Goal: Task Accomplishment & Management: Manage account settings

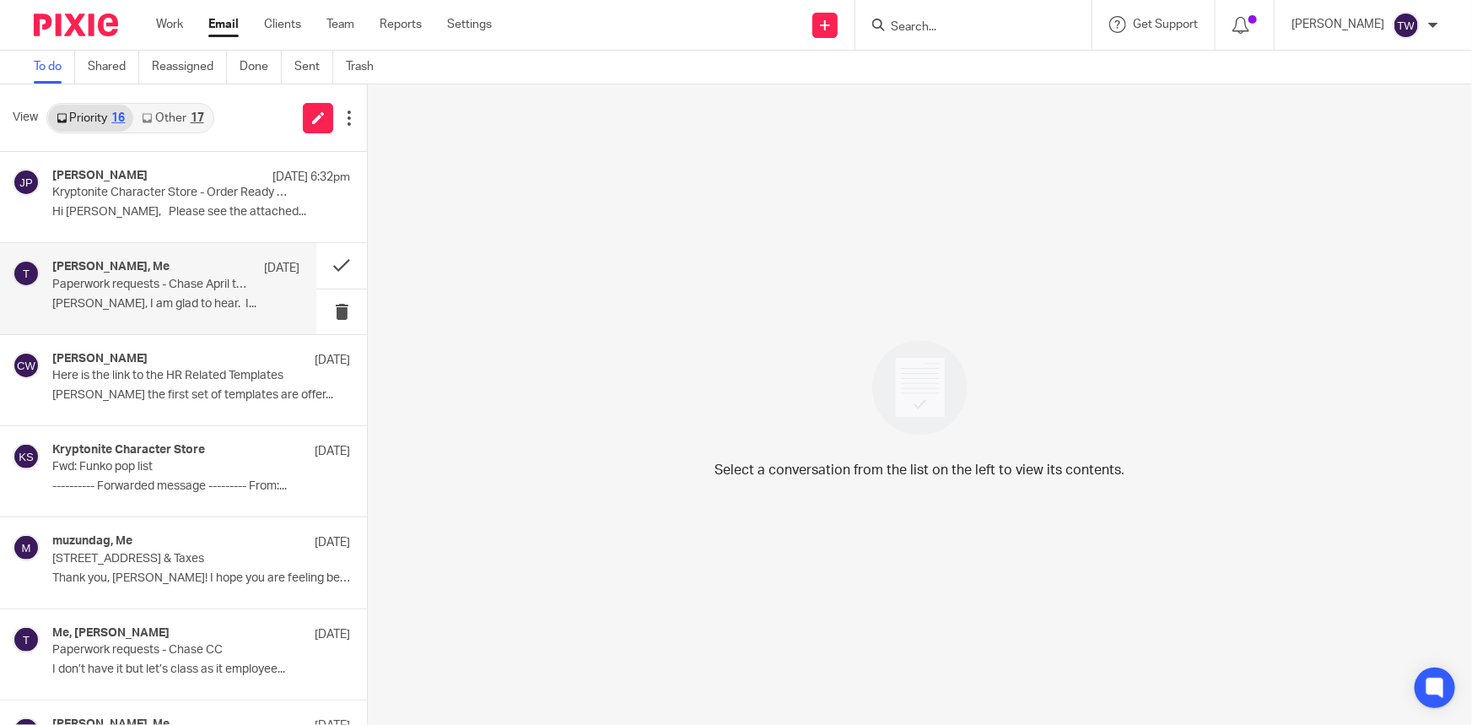
click at [105, 290] on p "Paperwork requests - Chase April transactions" at bounding box center [151, 285] width 198 height 14
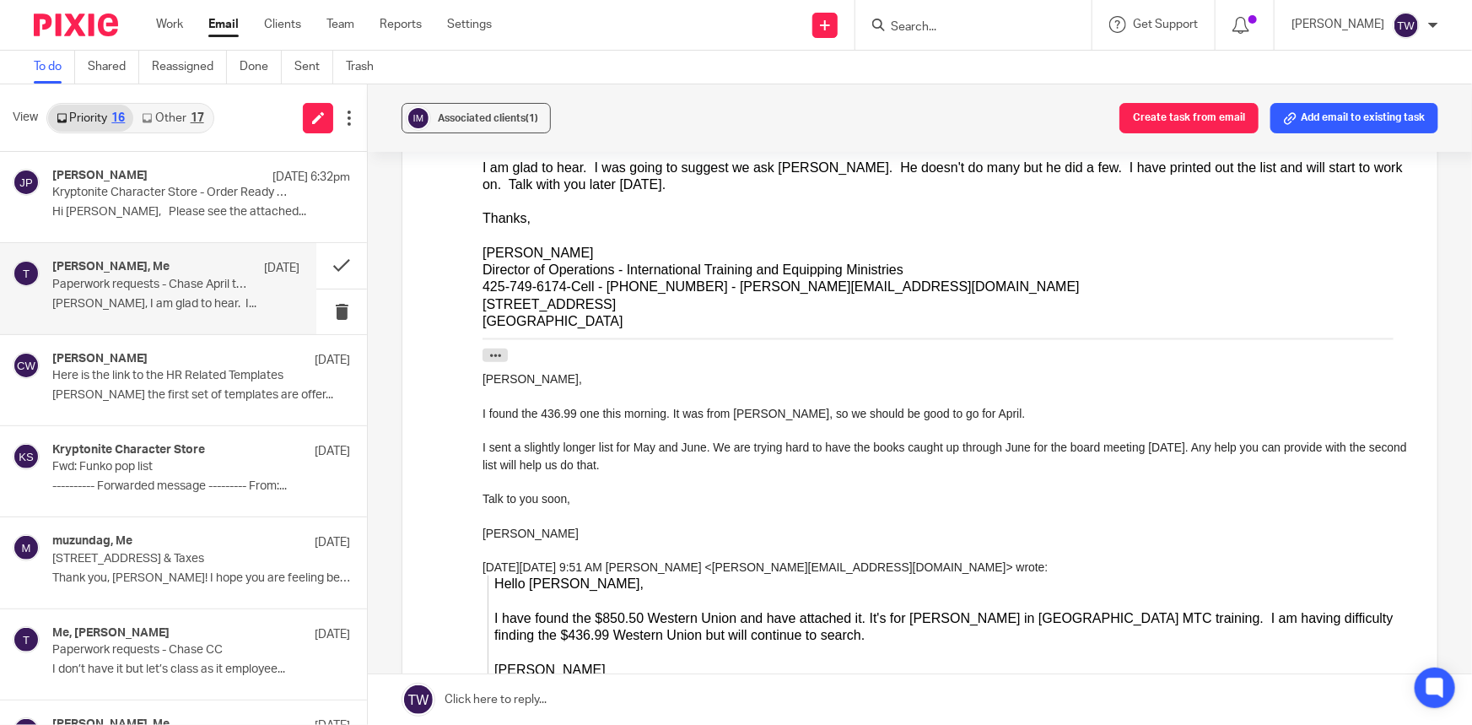
scroll to position [613, 0]
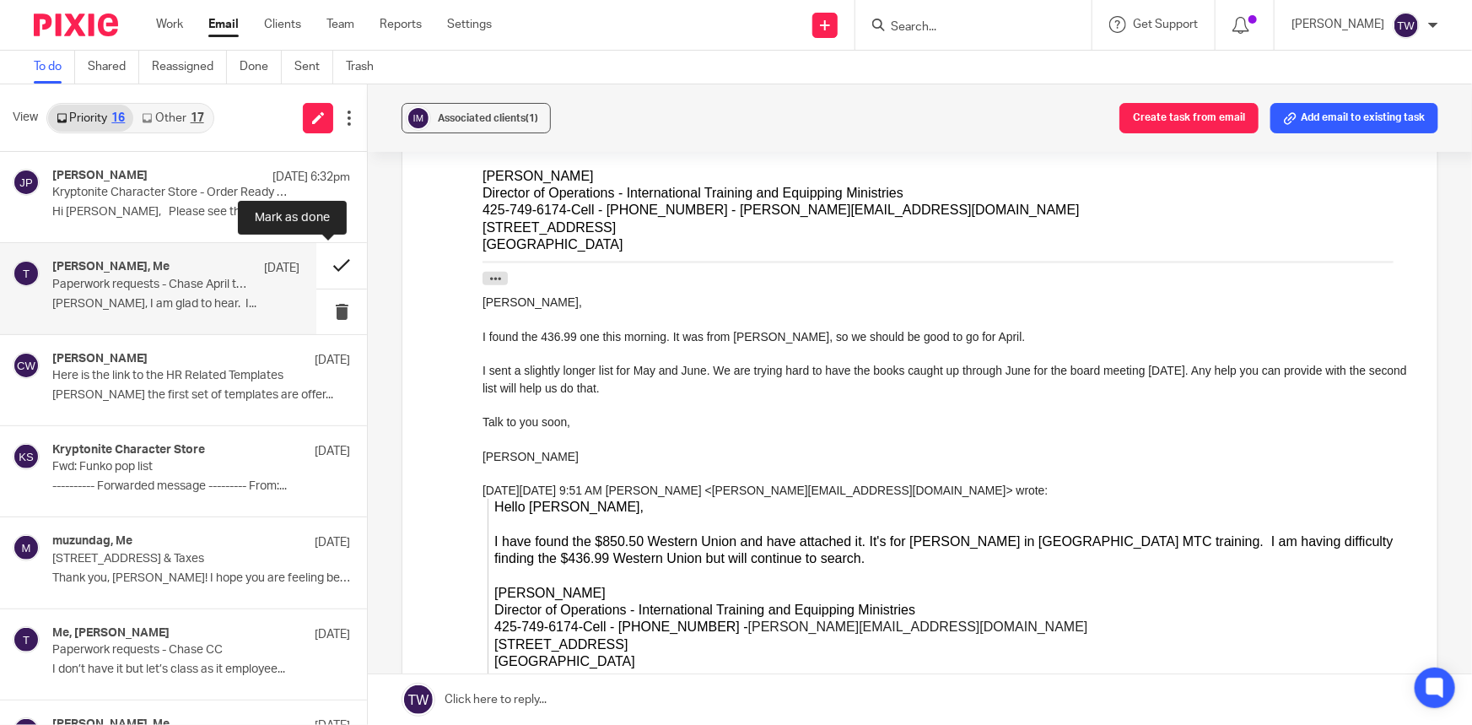
click at [326, 266] on button at bounding box center [341, 265] width 51 height 45
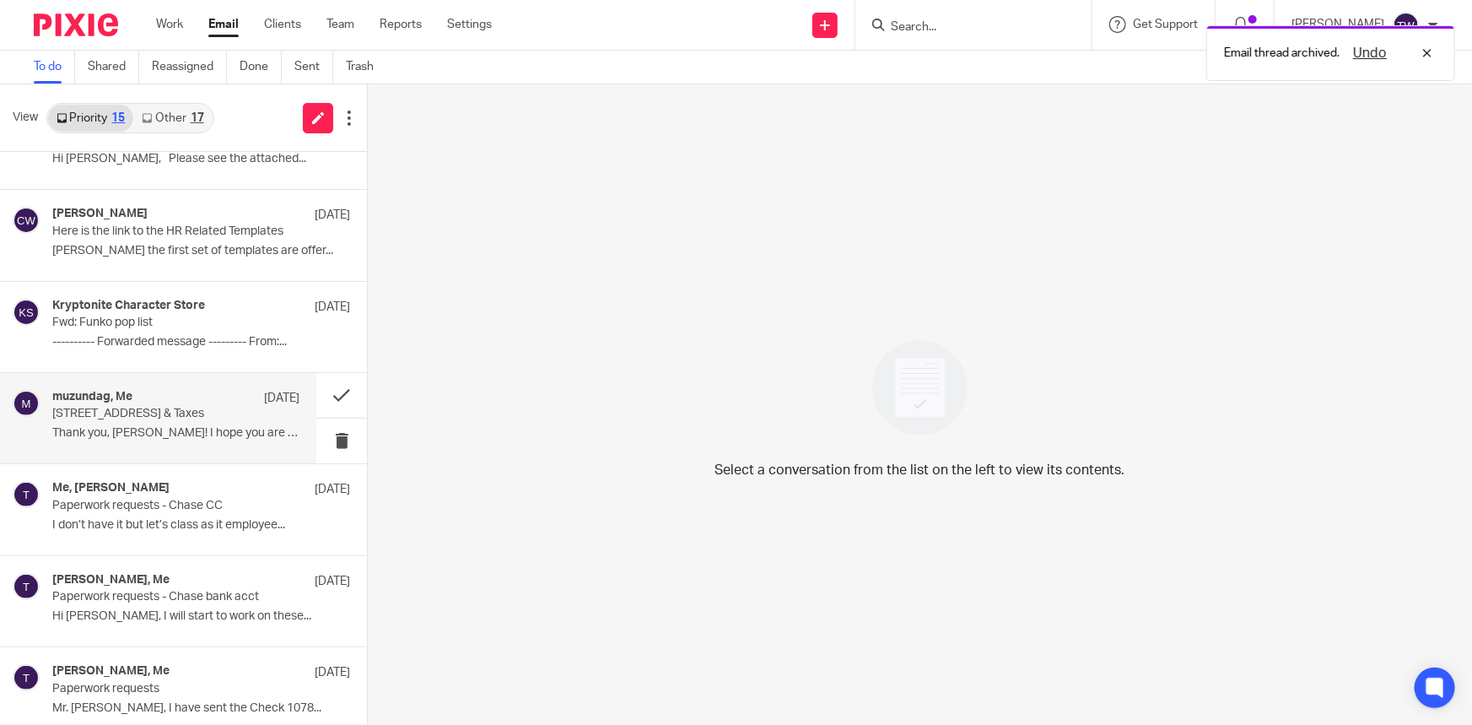
scroll to position [76, 0]
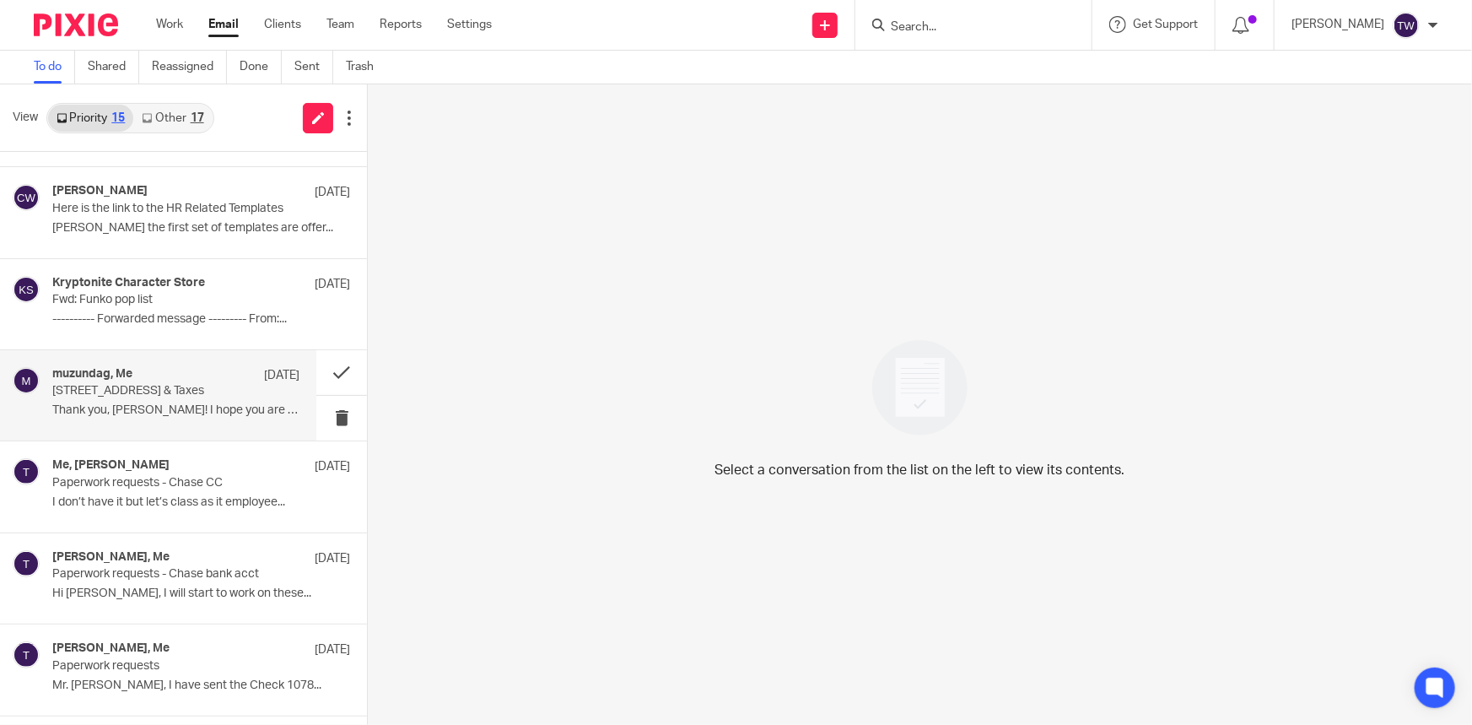
click at [181, 393] on p "[STREET_ADDRESS] & Taxes" at bounding box center [151, 391] width 198 height 14
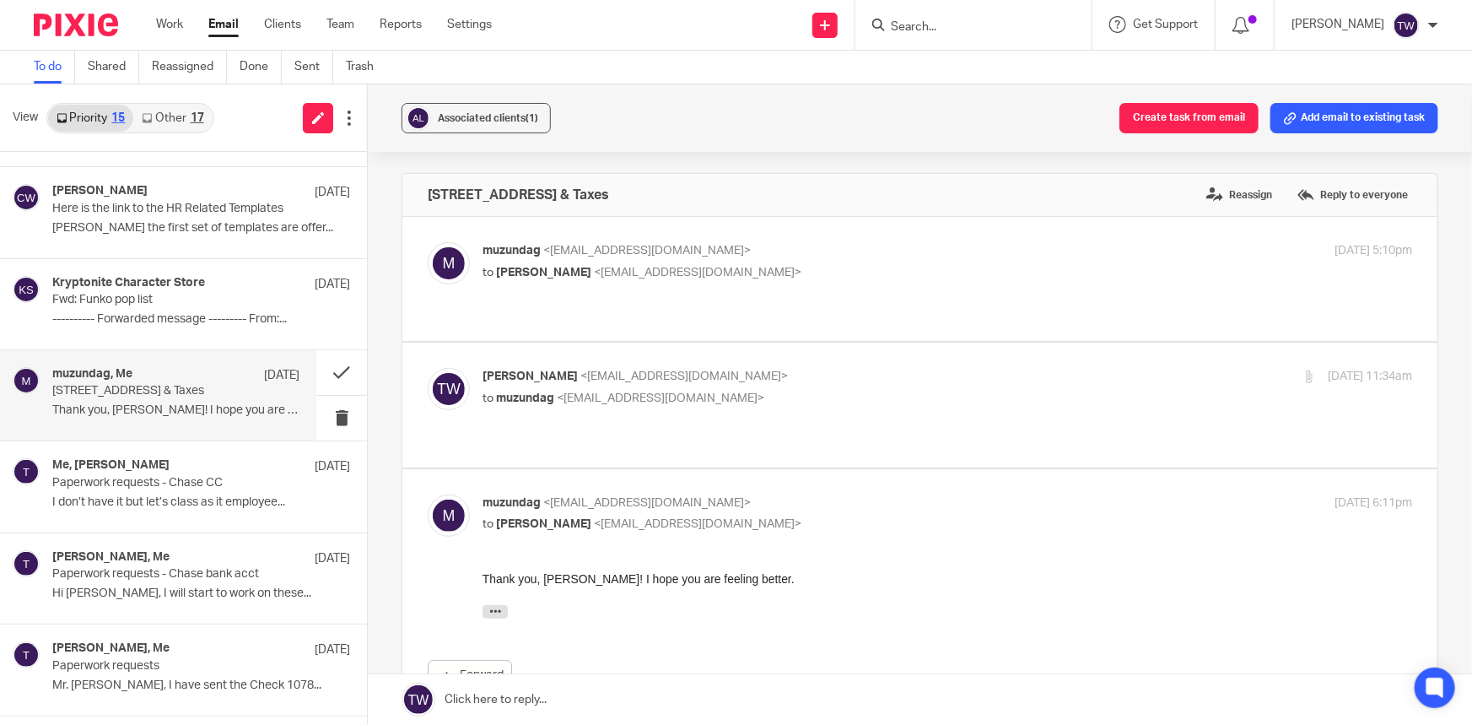
scroll to position [0, 0]
click at [329, 375] on button at bounding box center [341, 372] width 51 height 45
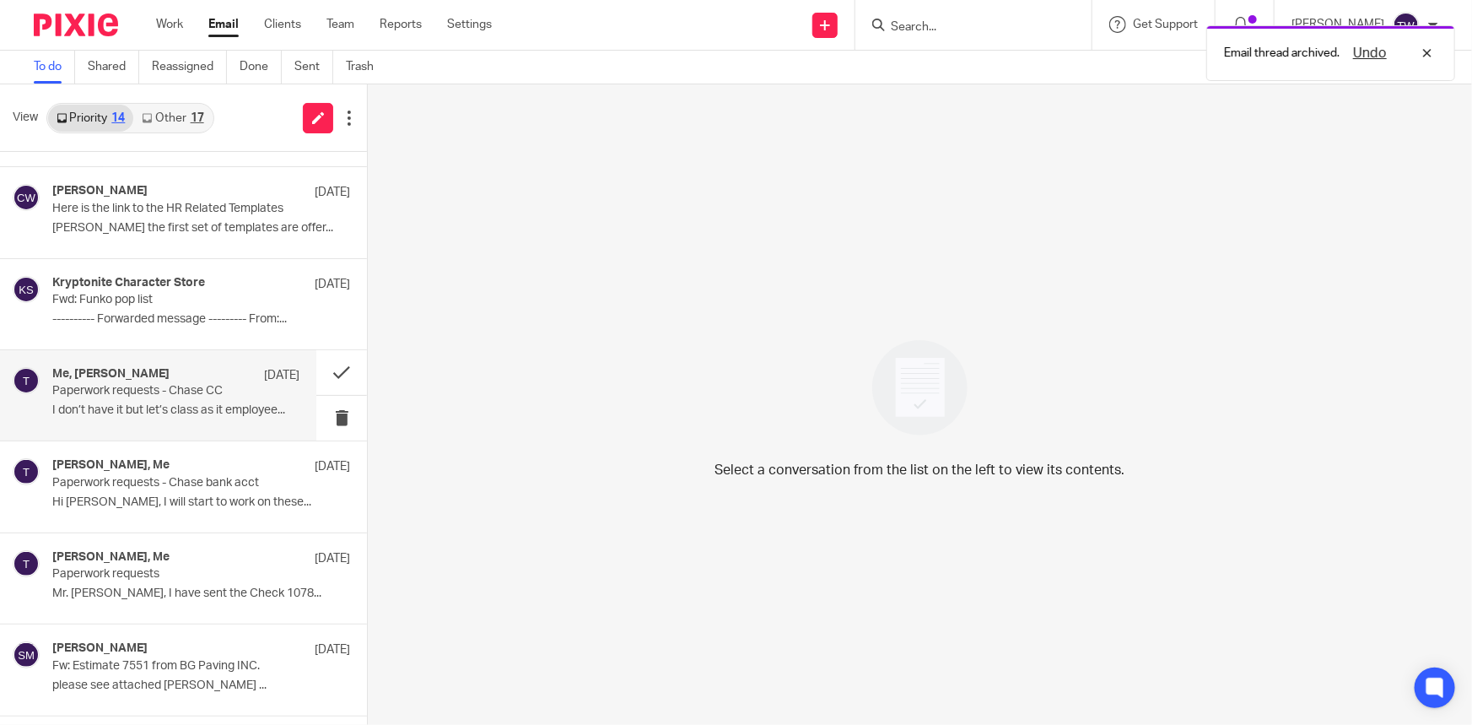
click at [160, 404] on p "I don’t have it but let’s class as it employee..." at bounding box center [175, 410] width 247 height 14
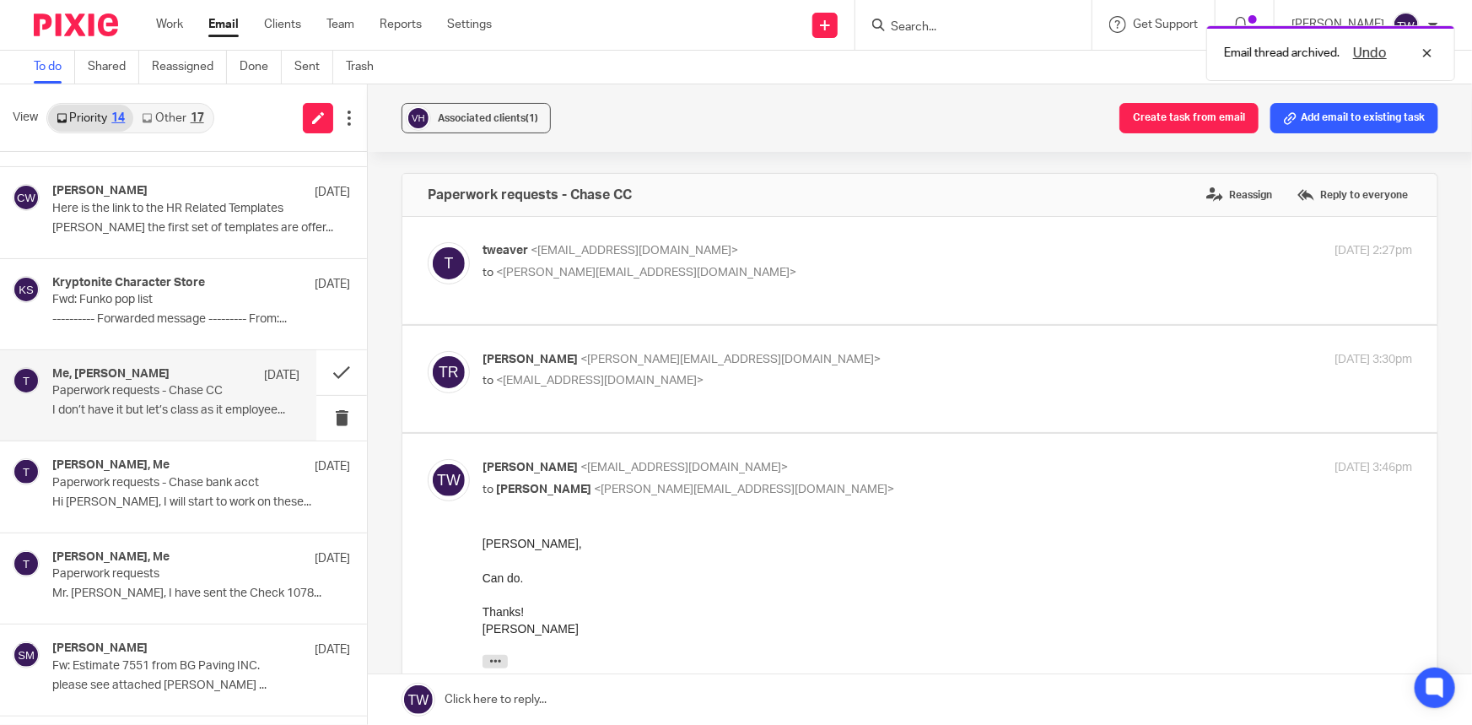
click at [790, 386] on p "to <tweaver@cwbookkeepingservice.com>" at bounding box center [793, 381] width 620 height 18
checkbox input "true"
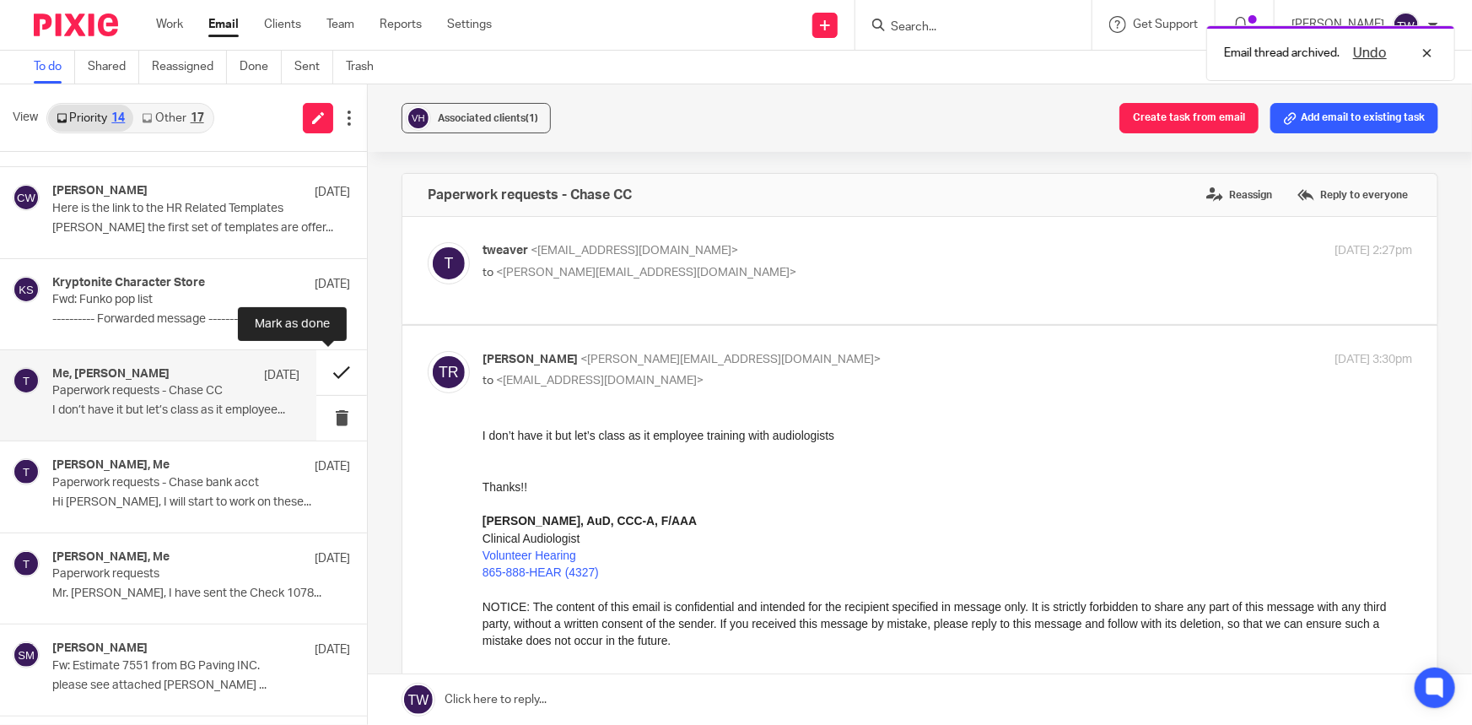
click at [326, 371] on button at bounding box center [341, 372] width 51 height 45
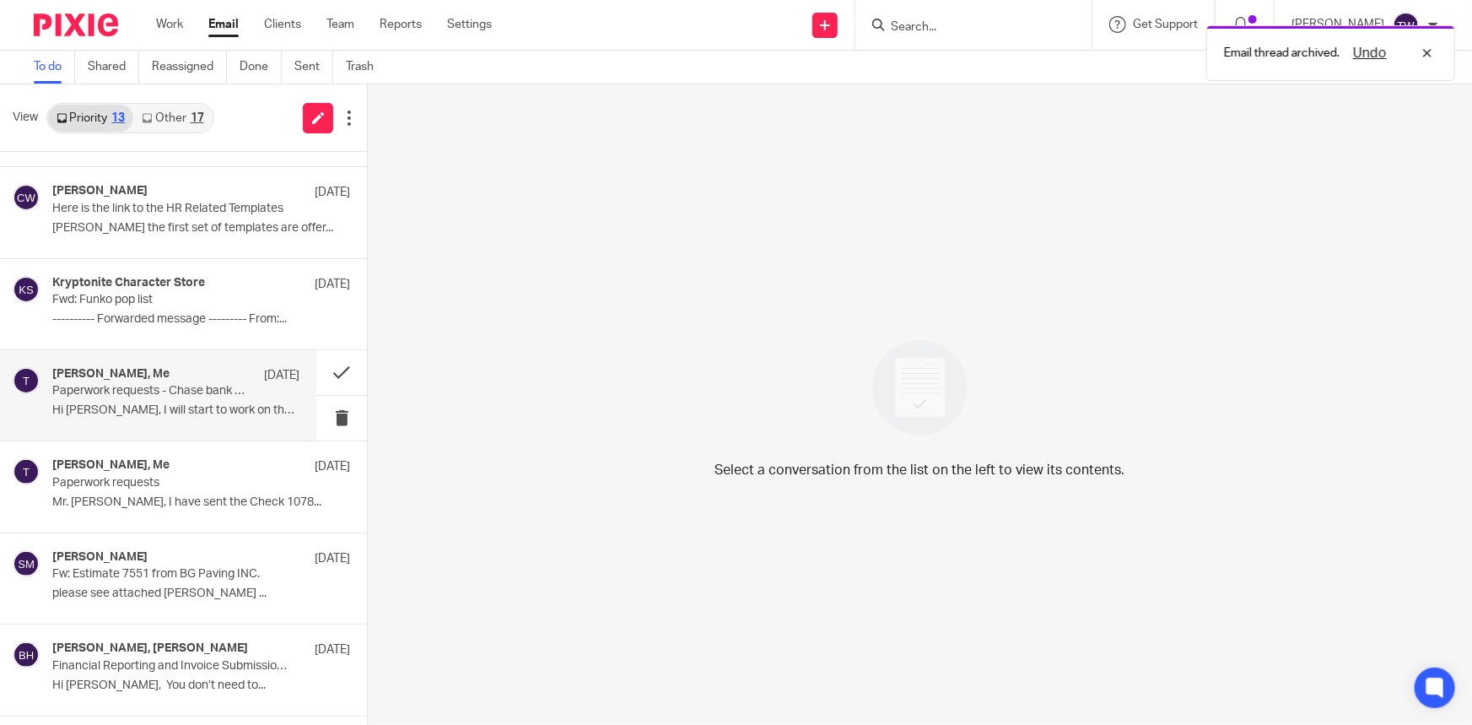
click at [118, 392] on p "Paperwork requests - Chase bank acct" at bounding box center [151, 391] width 198 height 14
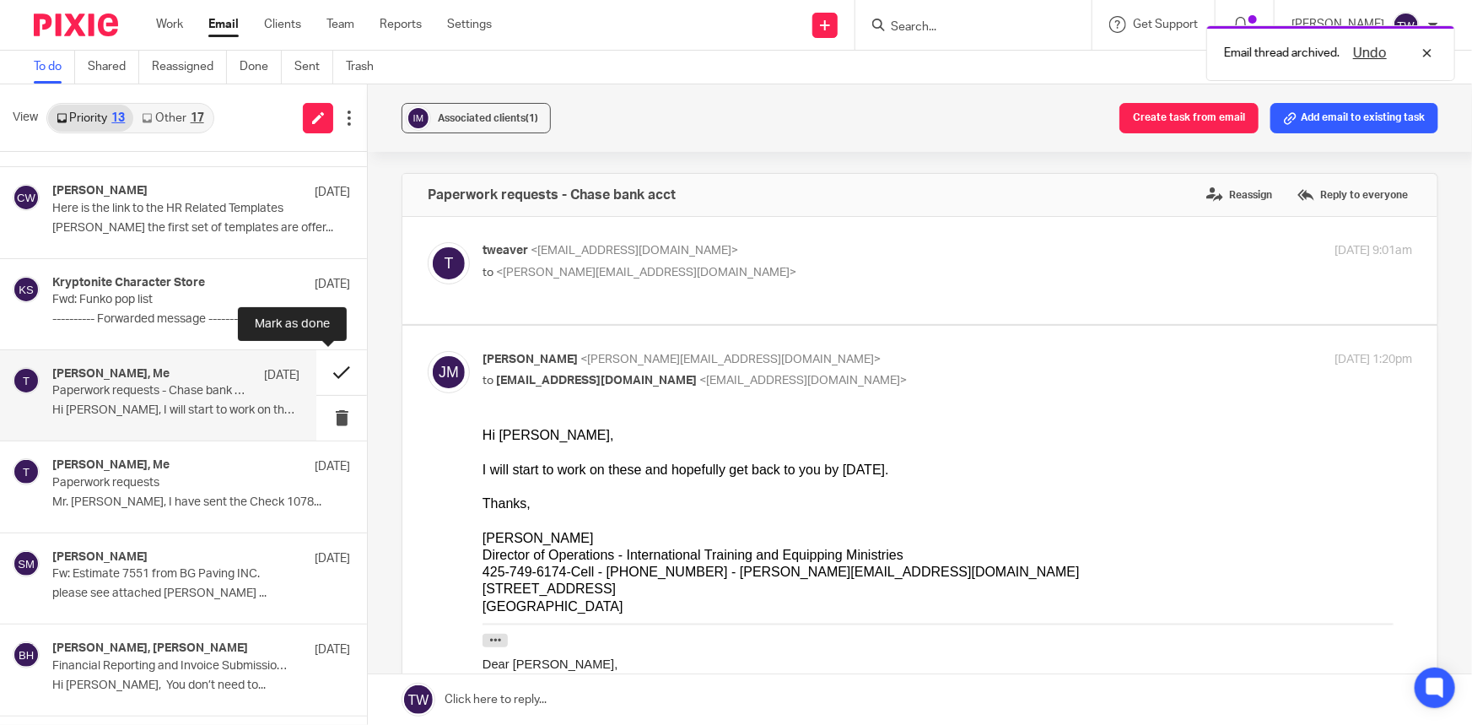
click at [331, 372] on button at bounding box center [341, 372] width 51 height 45
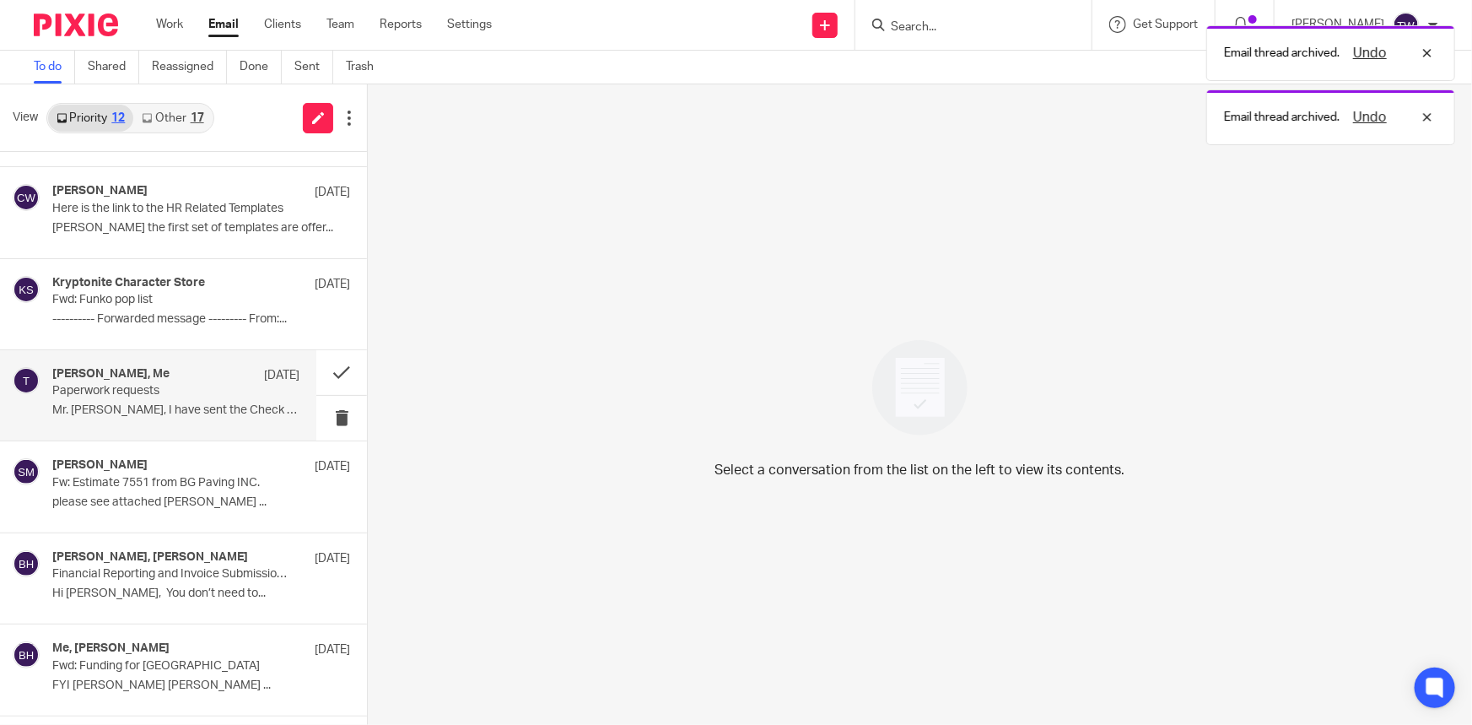
click at [169, 405] on p "Mr. [PERSON_NAME], I have sent the Check 1078..." at bounding box center [175, 410] width 247 height 14
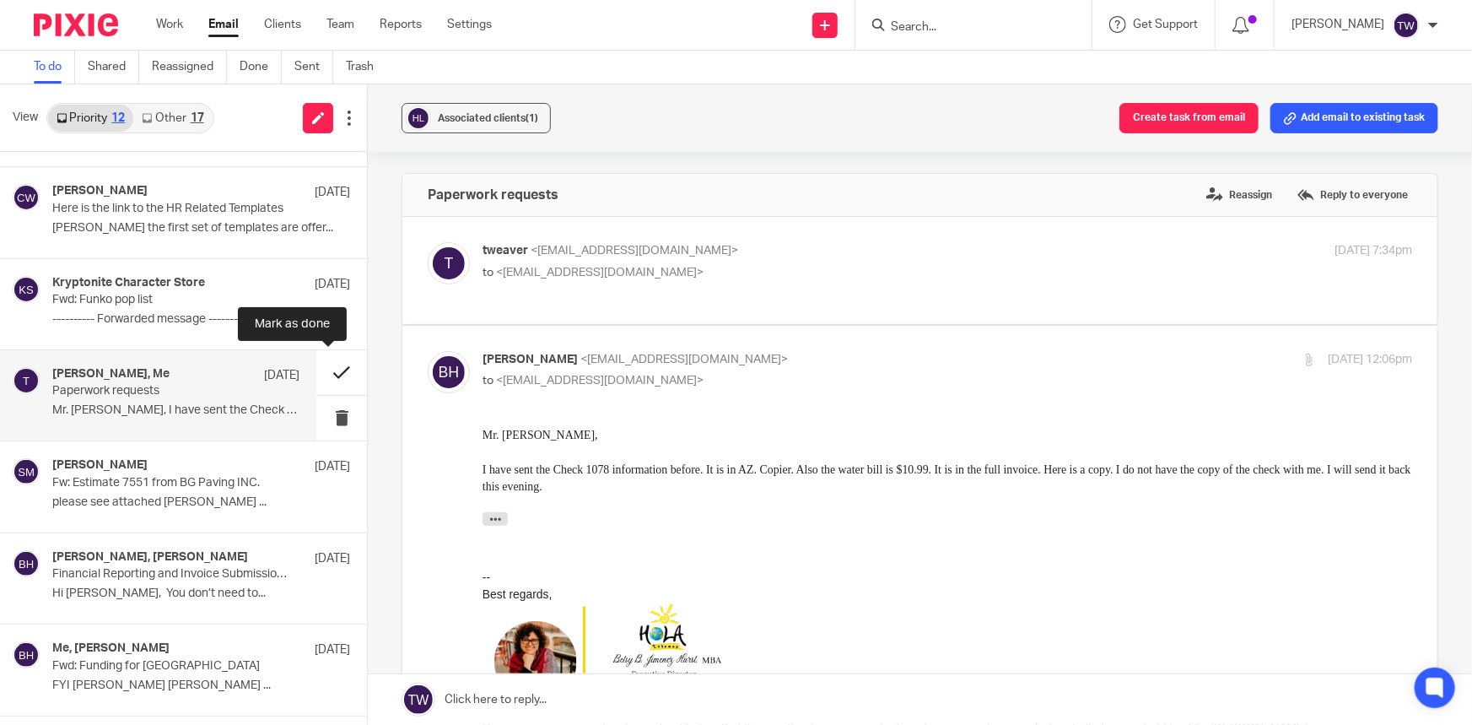
click at [322, 371] on button at bounding box center [341, 372] width 51 height 45
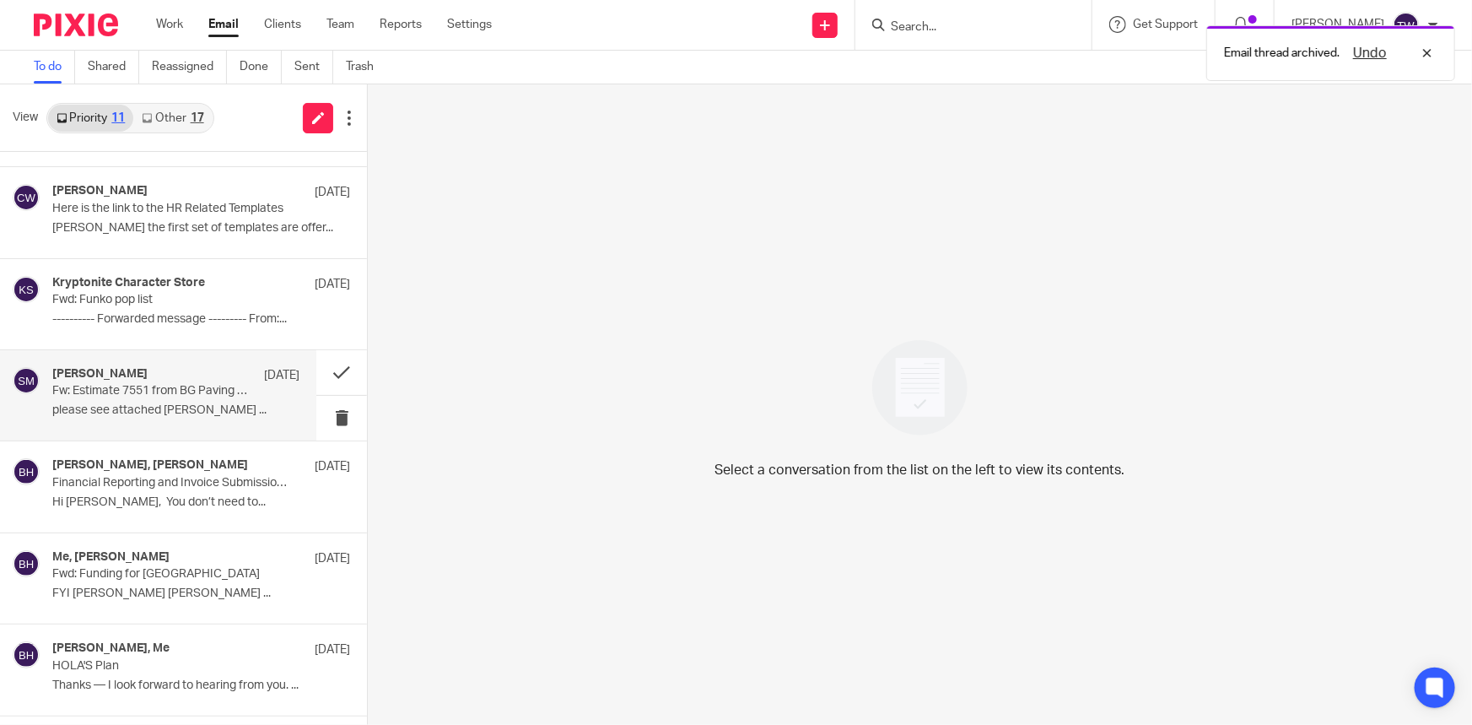
click at [151, 406] on p "please see attached [PERSON_NAME] ..." at bounding box center [175, 410] width 247 height 14
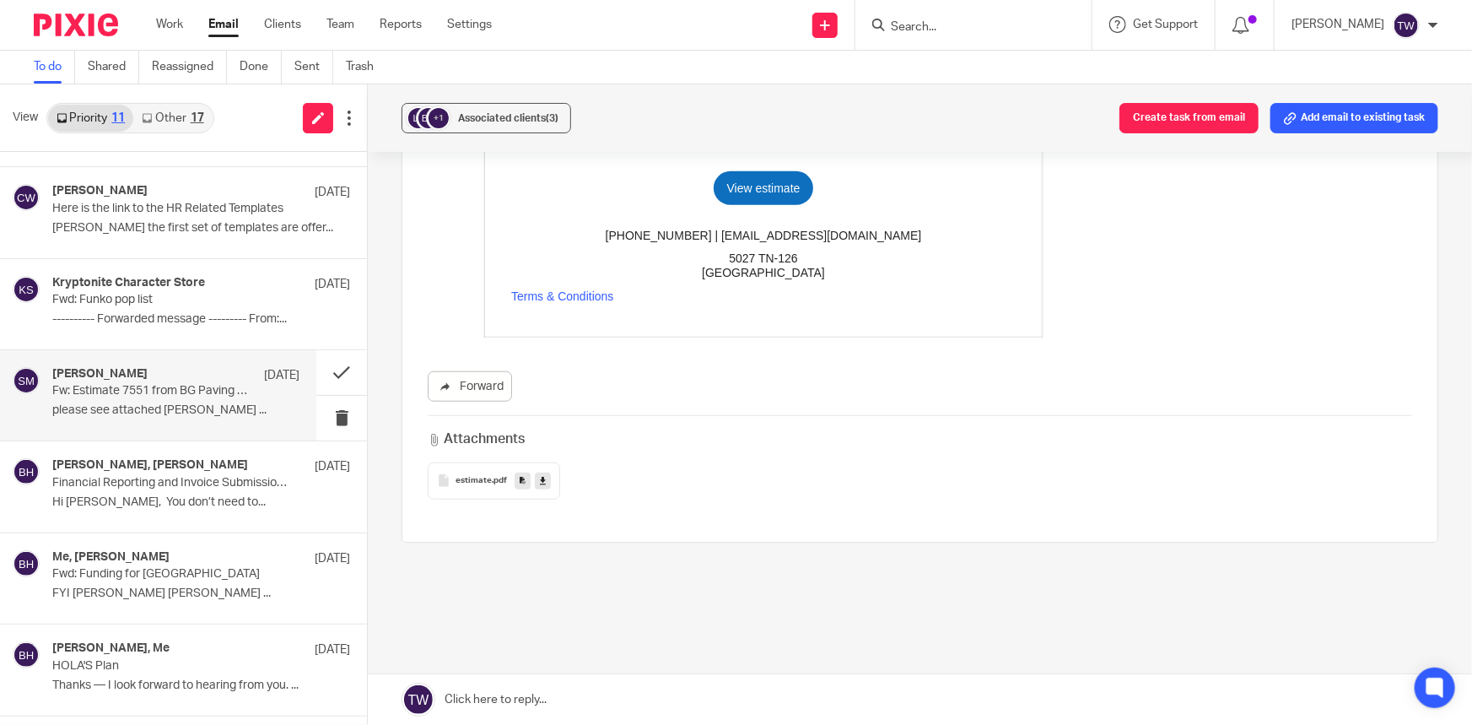
scroll to position [644, 0]
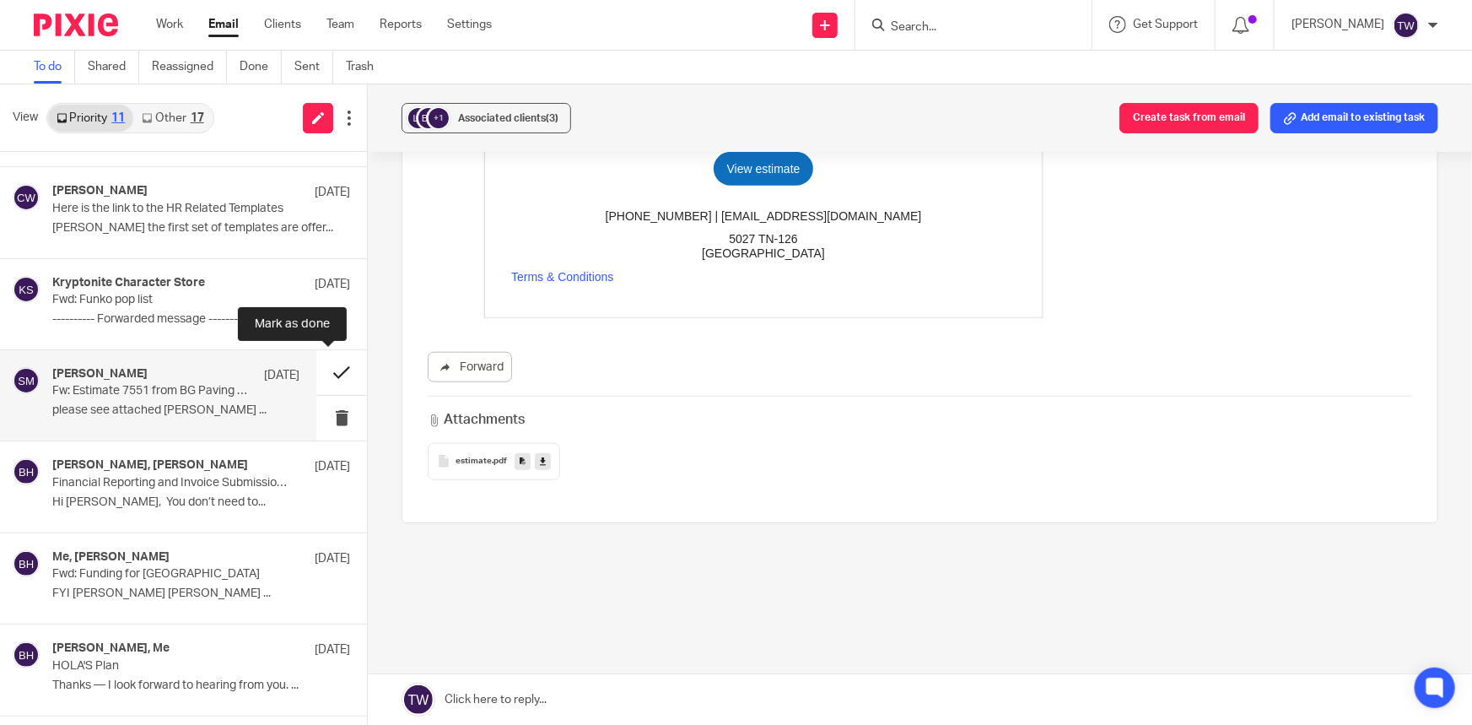
click at [327, 371] on button at bounding box center [341, 372] width 51 height 45
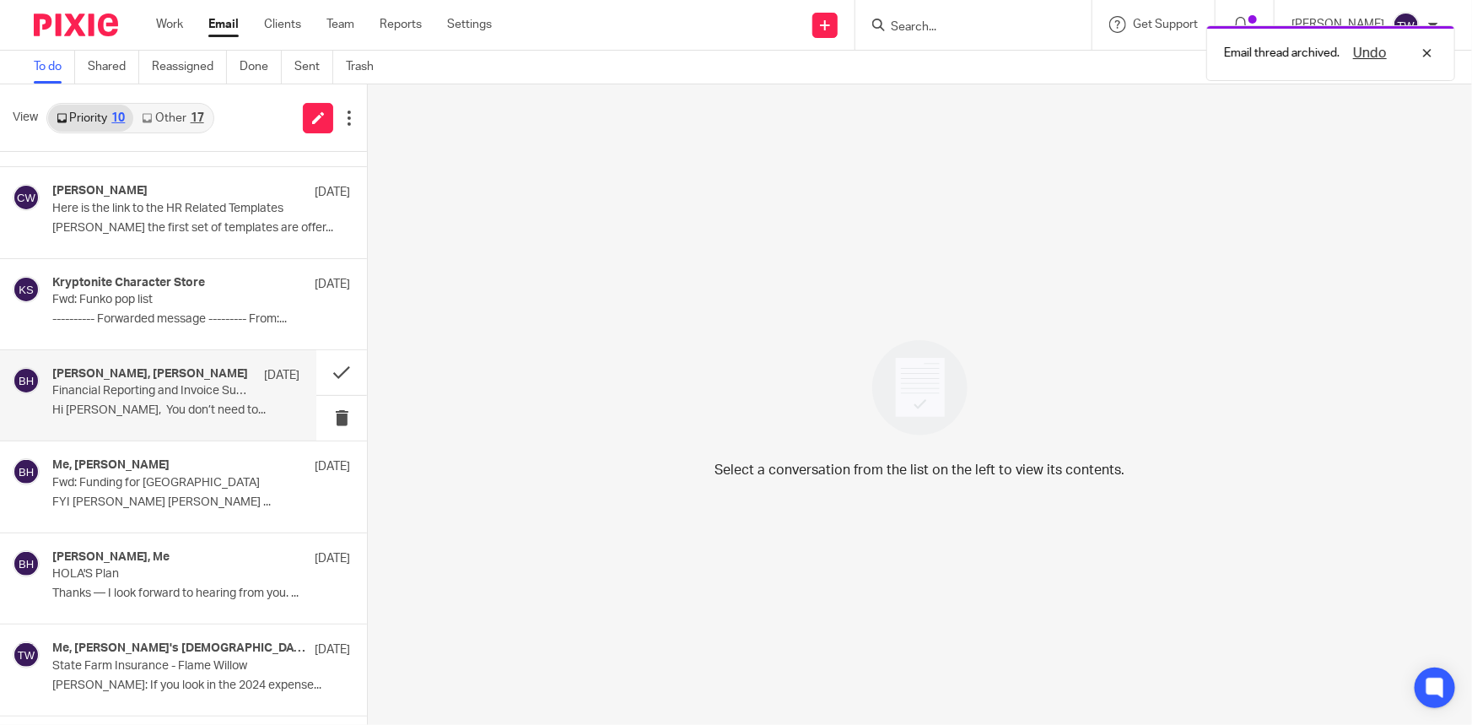
click at [176, 403] on p "Hi [PERSON_NAME], You don’t need to..." at bounding box center [175, 410] width 247 height 14
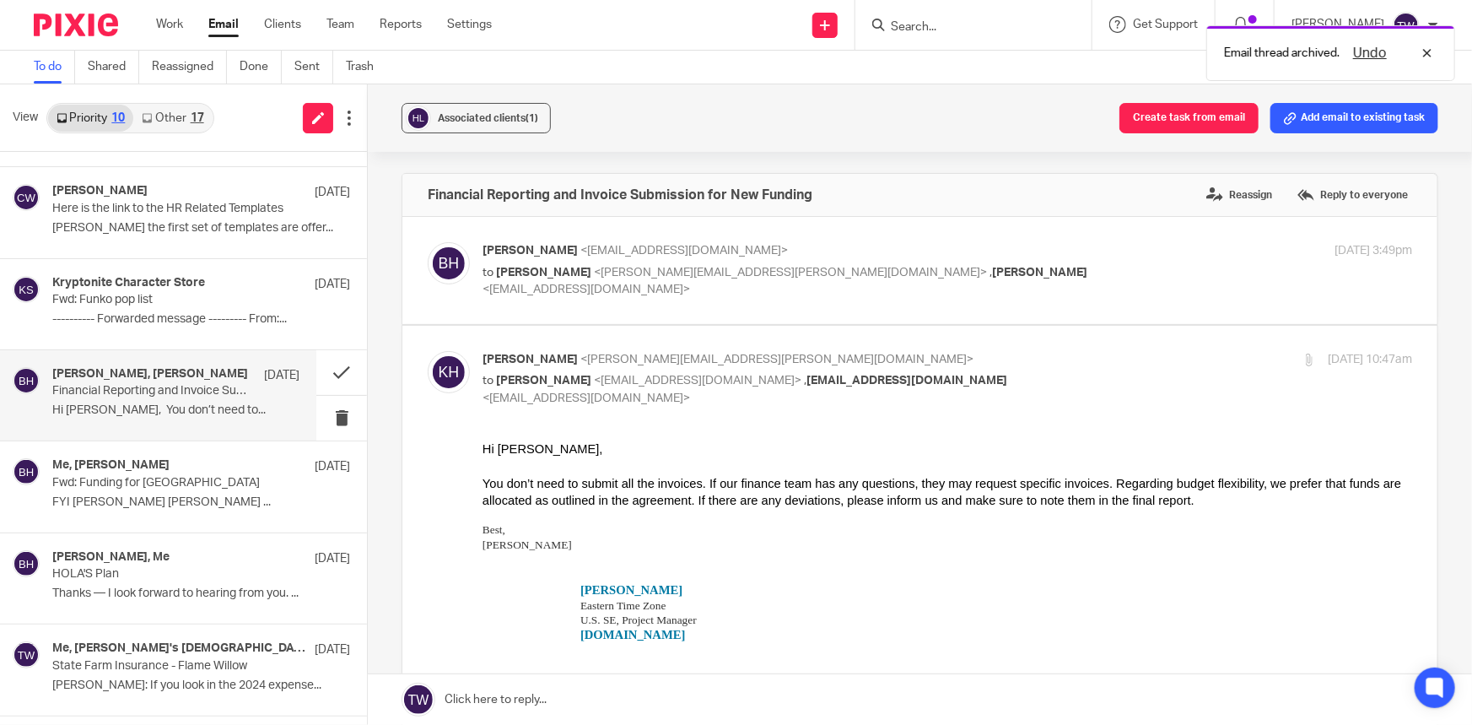
scroll to position [0, 0]
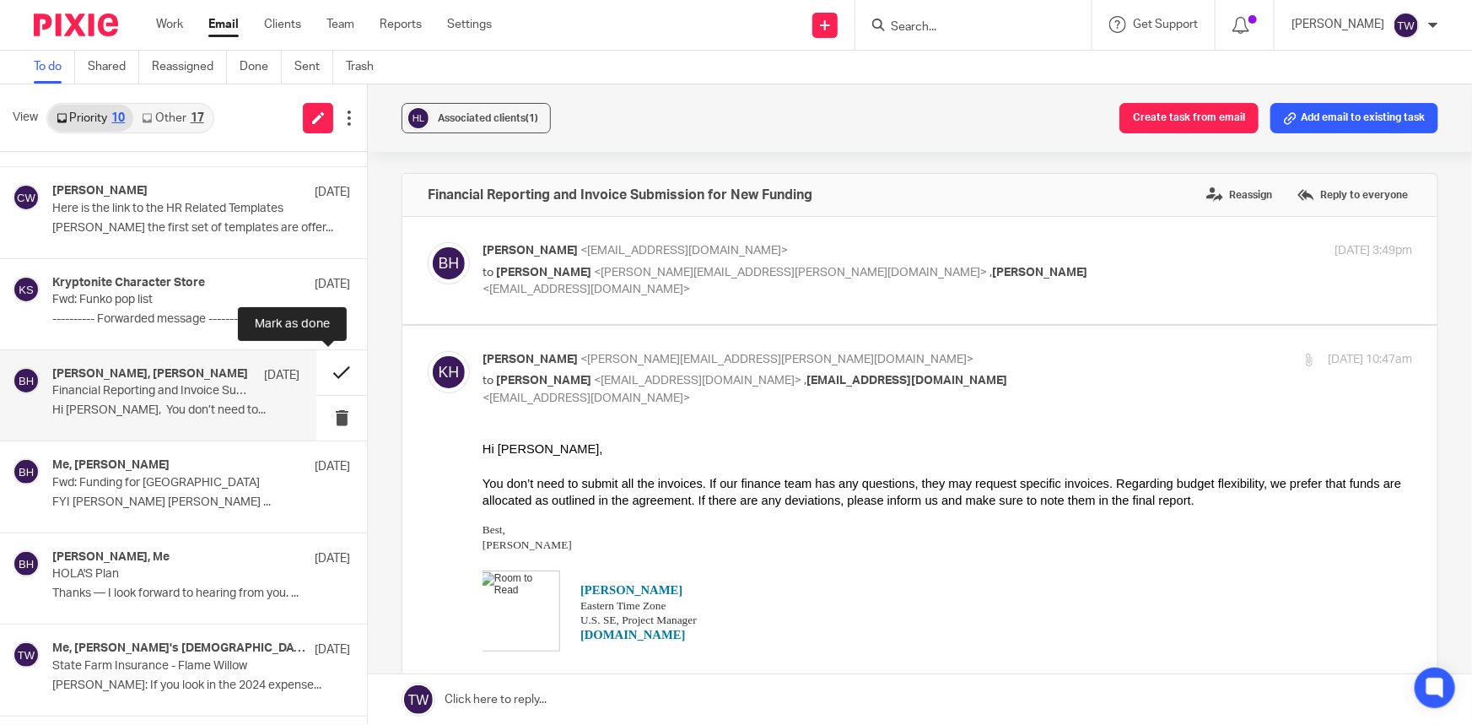
click at [332, 372] on button at bounding box center [341, 372] width 51 height 45
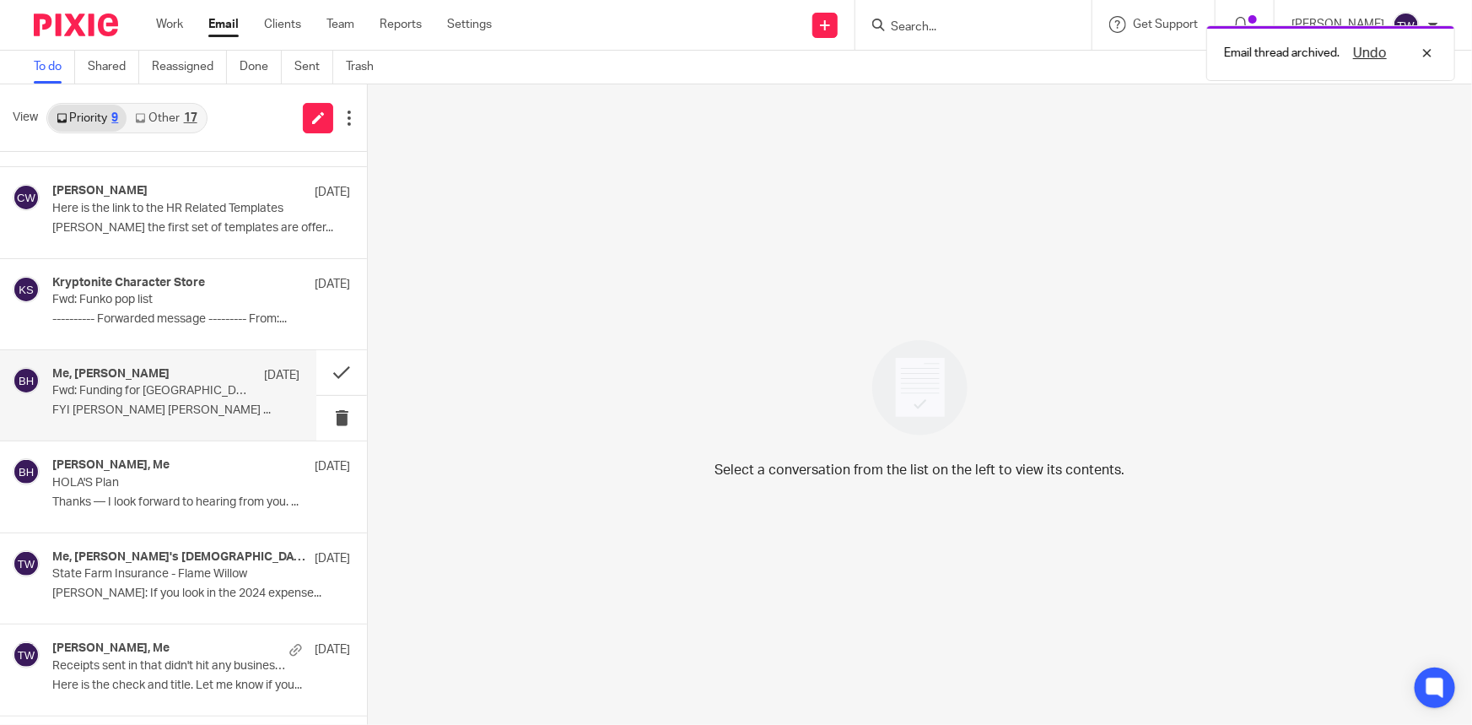
click at [195, 410] on p "FYI [PERSON_NAME] [PERSON_NAME] ..." at bounding box center [175, 410] width 247 height 14
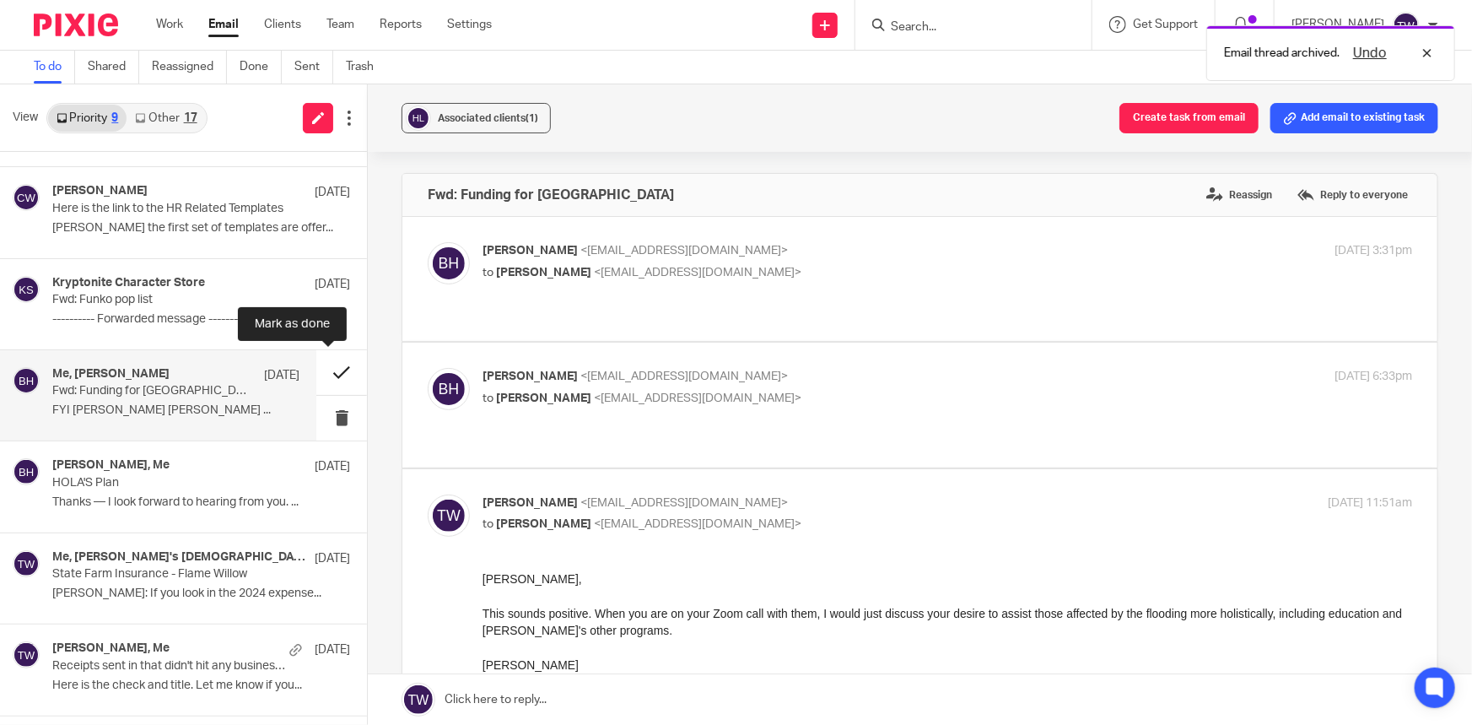
click at [326, 371] on button at bounding box center [341, 372] width 51 height 45
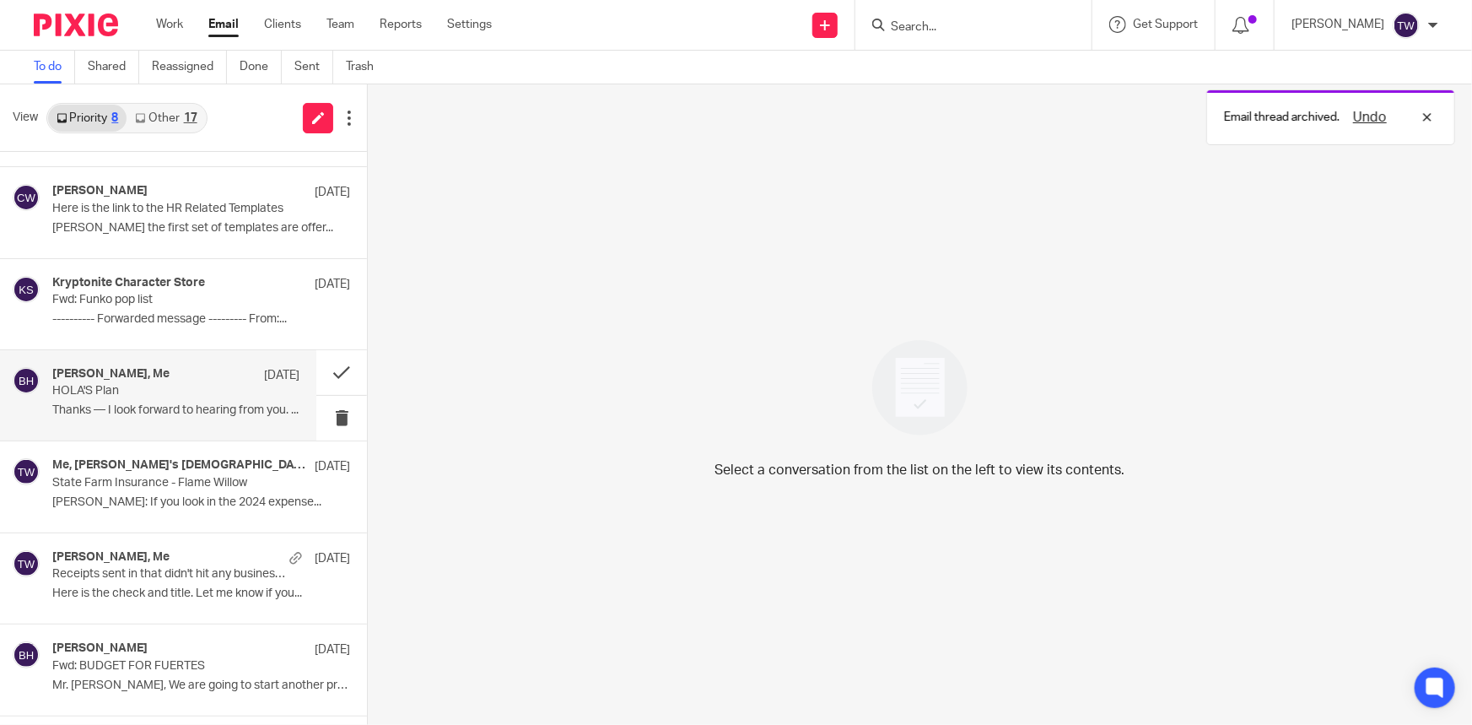
click at [169, 407] on p "Thanks — I look forward to hearing from you. ..." at bounding box center [175, 410] width 247 height 14
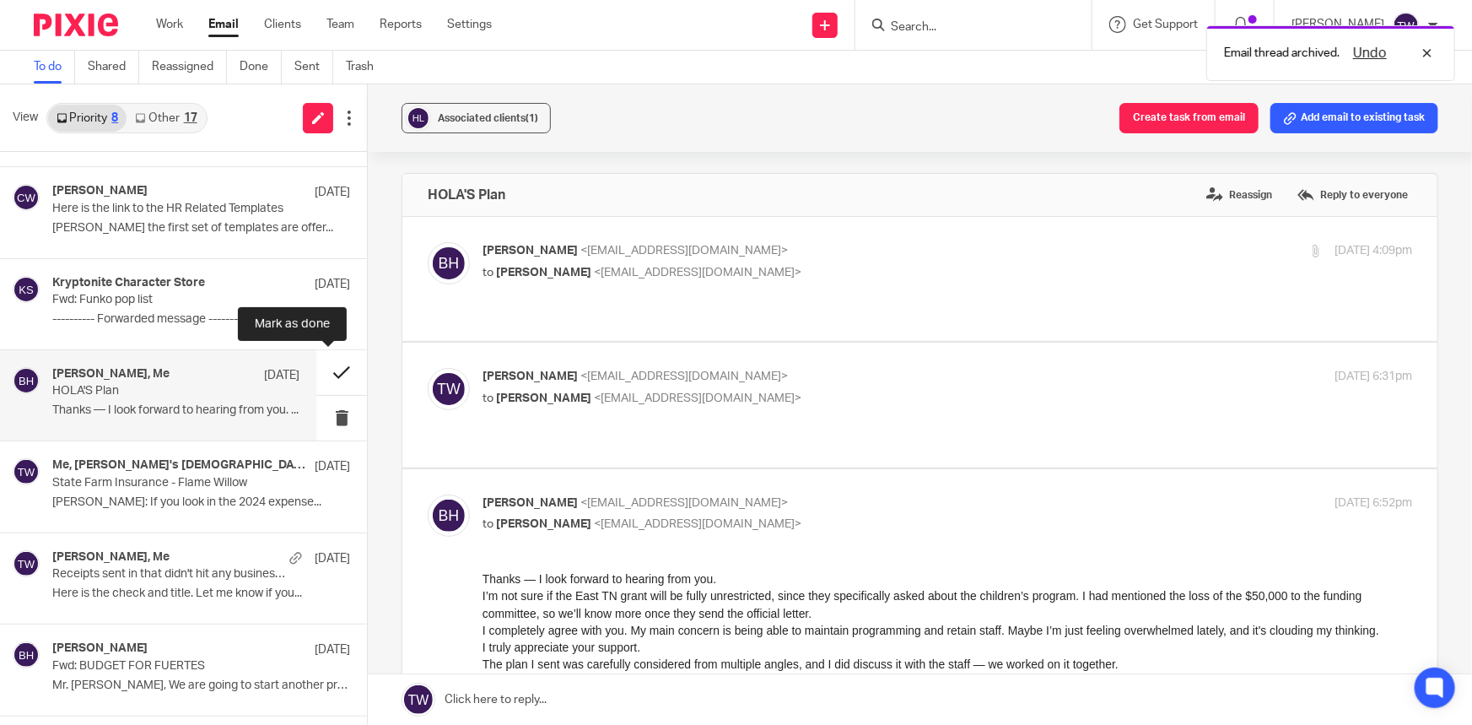
click at [329, 371] on button at bounding box center [341, 372] width 51 height 45
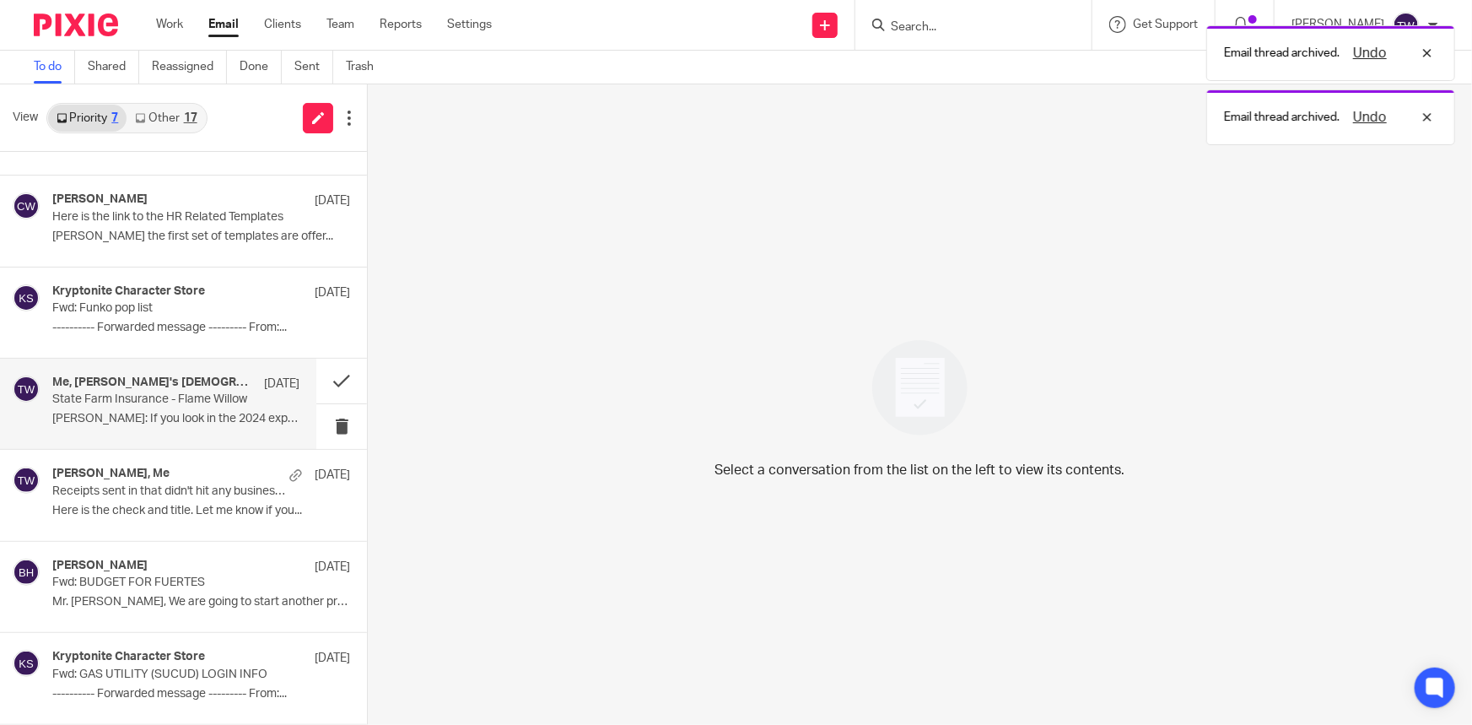
scroll to position [67, 0]
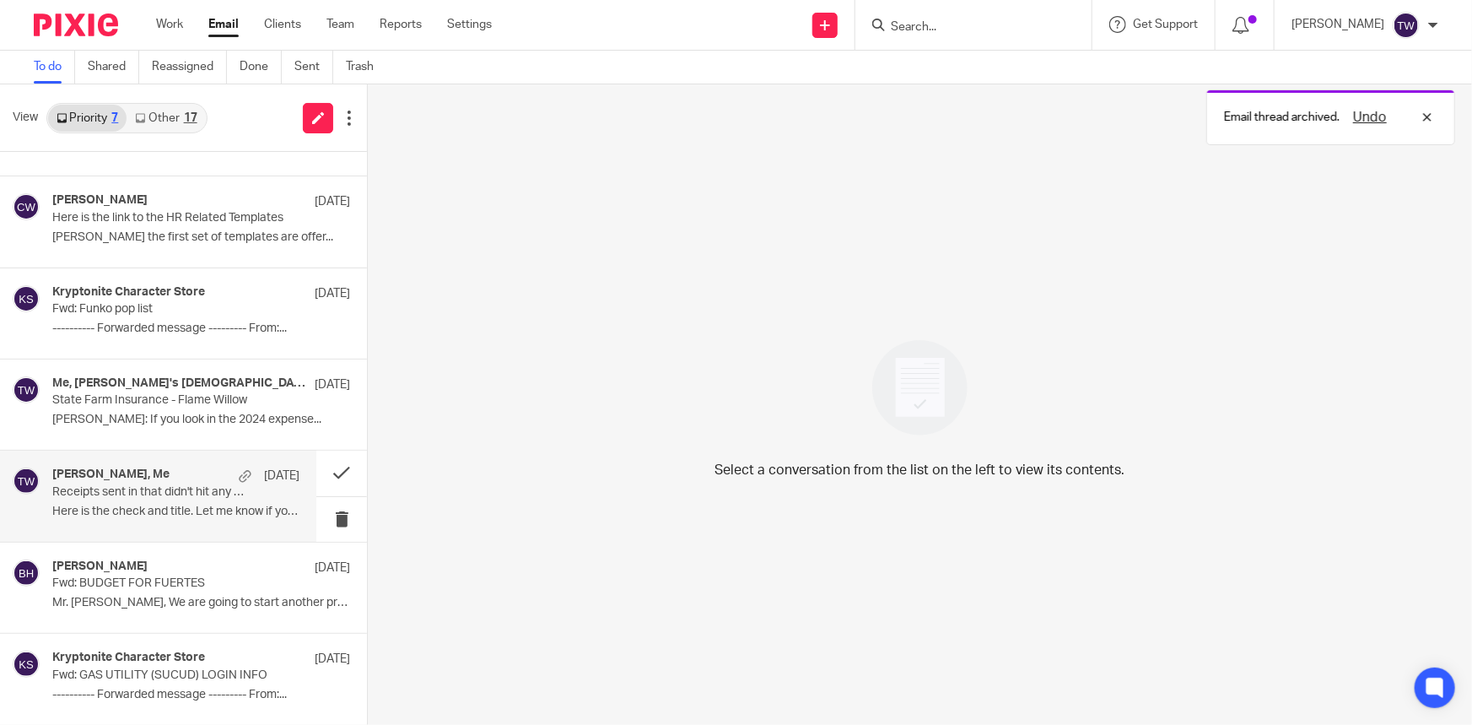
click at [151, 501] on div "Lee Dodgson, Me May 13 Receipts sent in that didn't hit any business accounts H…" at bounding box center [175, 495] width 247 height 57
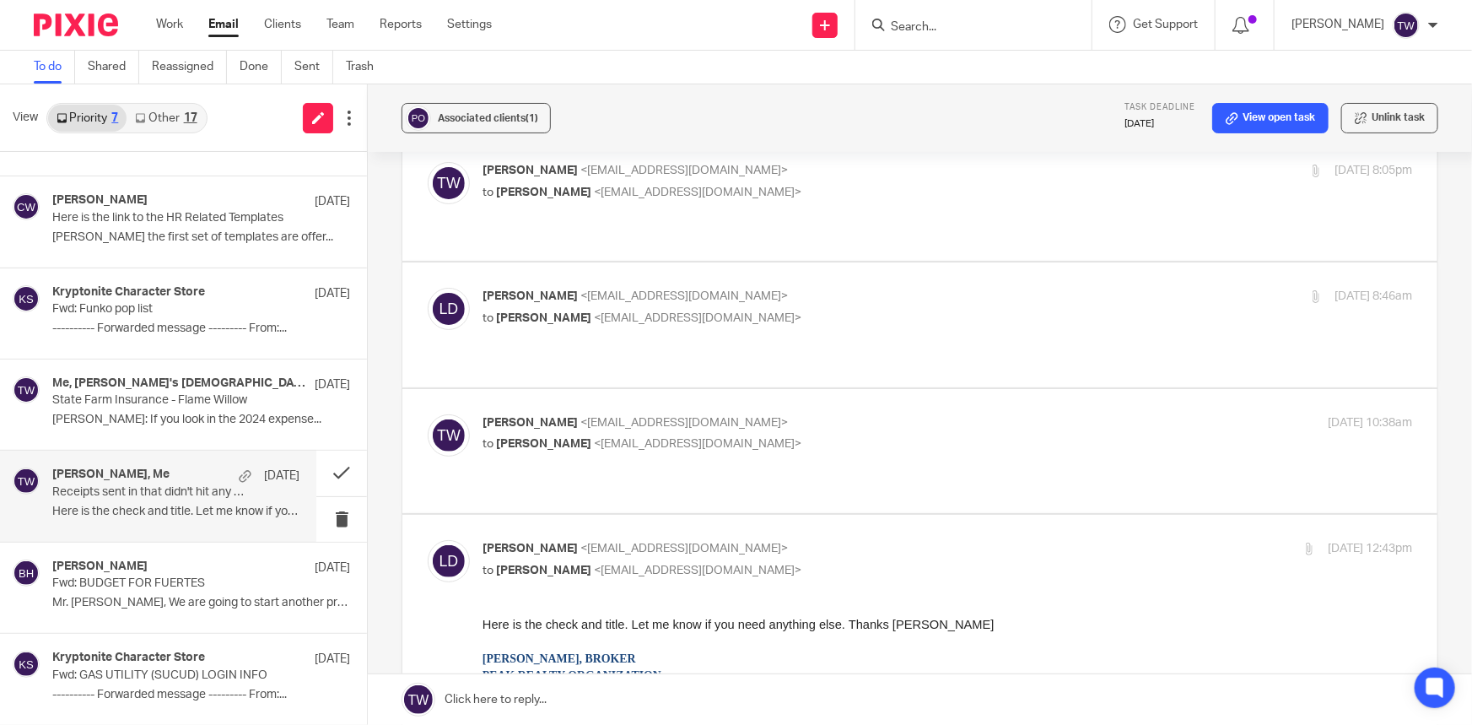
scroll to position [76, 0]
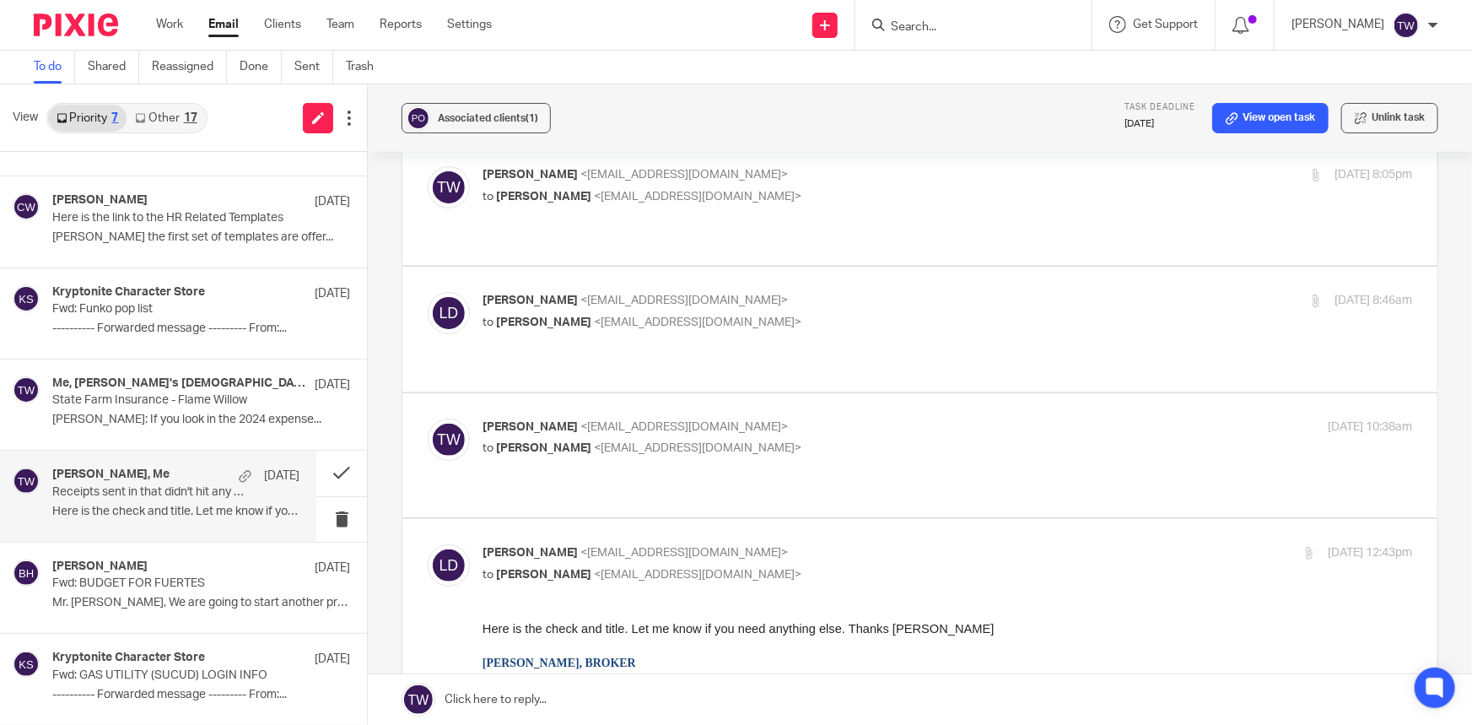
click at [860, 314] on p "to Tim Weaver <tweaver@cwbookkeepingservice.com>" at bounding box center [793, 323] width 620 height 18
checkbox input "true"
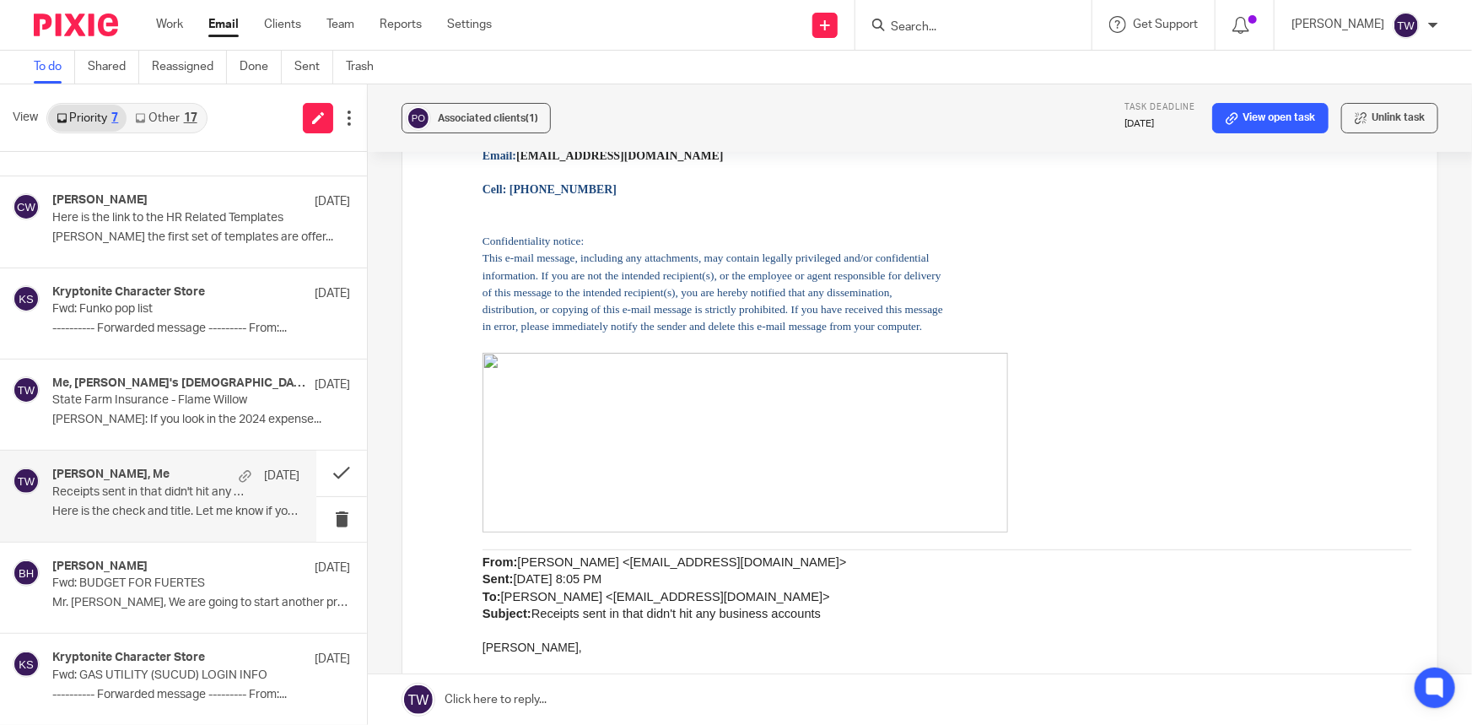
scroll to position [613, 0]
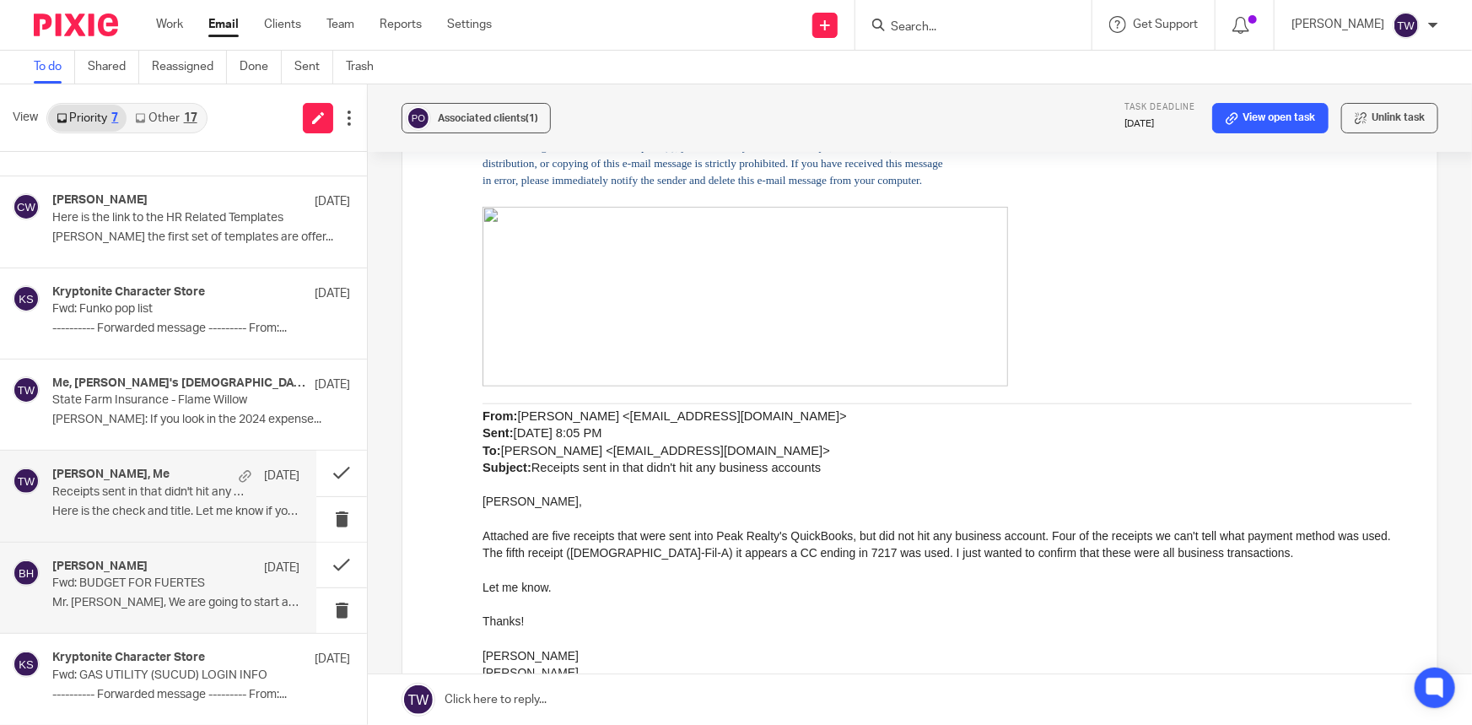
click at [142, 591] on div "Betsy Hurst Apr 24 Fwd: BUDGET FOR FUERTES Mr. Tim, We are going to start anoth…" at bounding box center [175, 587] width 247 height 57
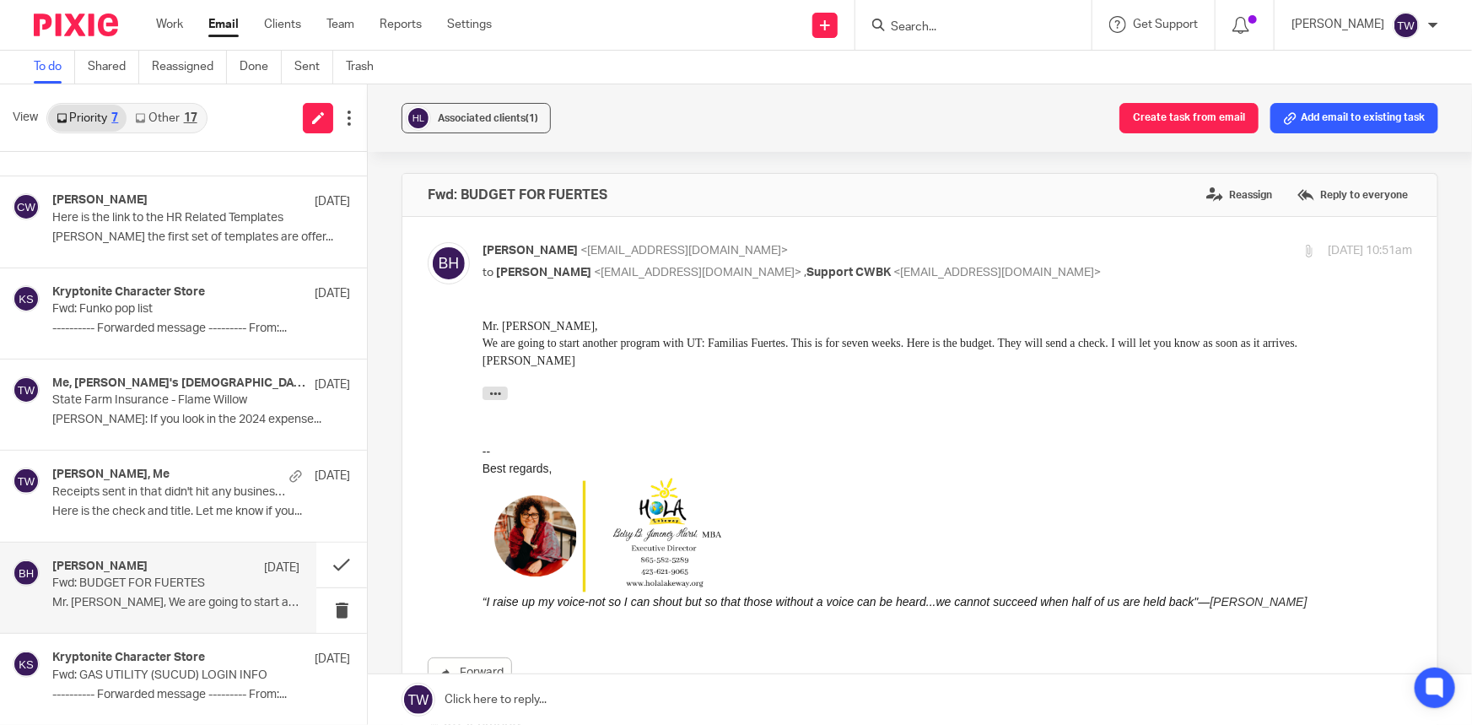
scroll to position [0, 0]
click at [329, 562] on button at bounding box center [341, 565] width 51 height 45
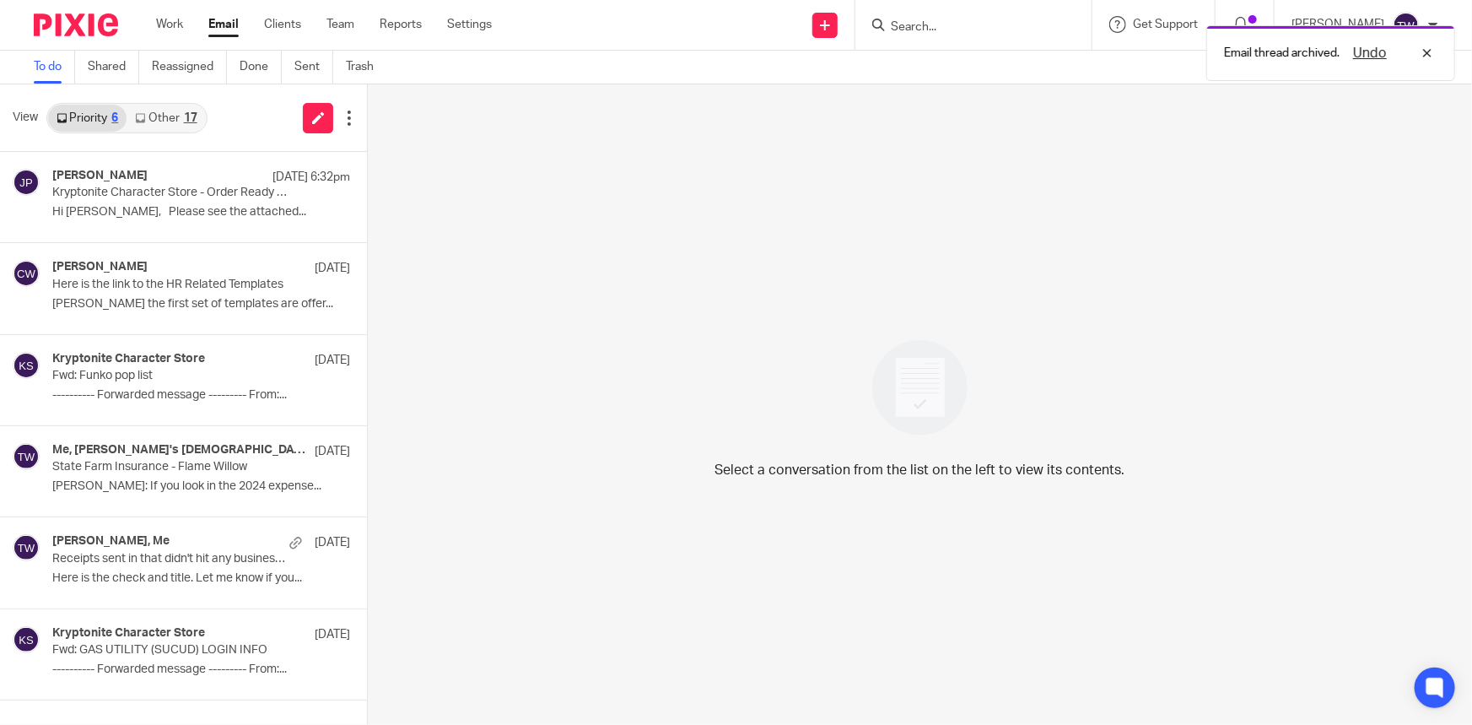
click at [159, 112] on link "Other 17" at bounding box center [166, 118] width 78 height 27
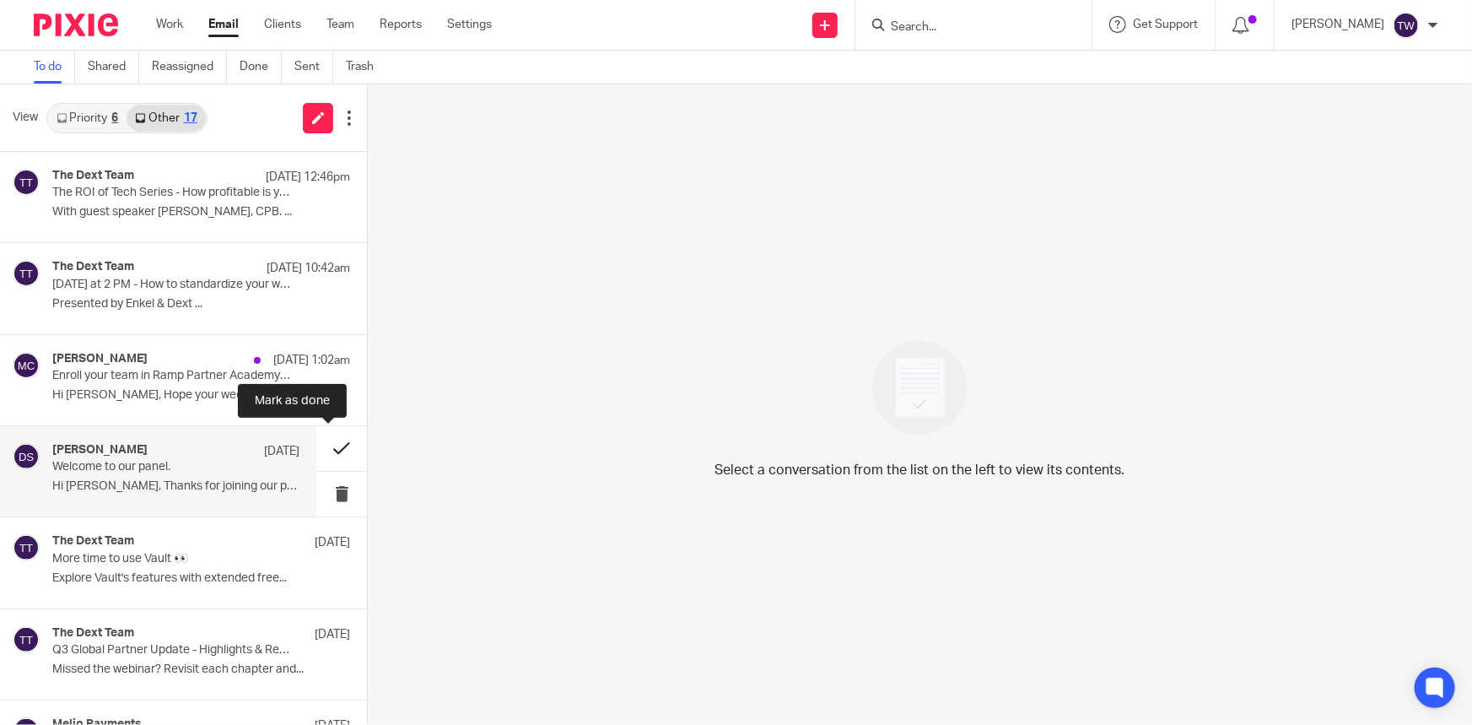
click at [333, 449] on button at bounding box center [341, 448] width 51 height 45
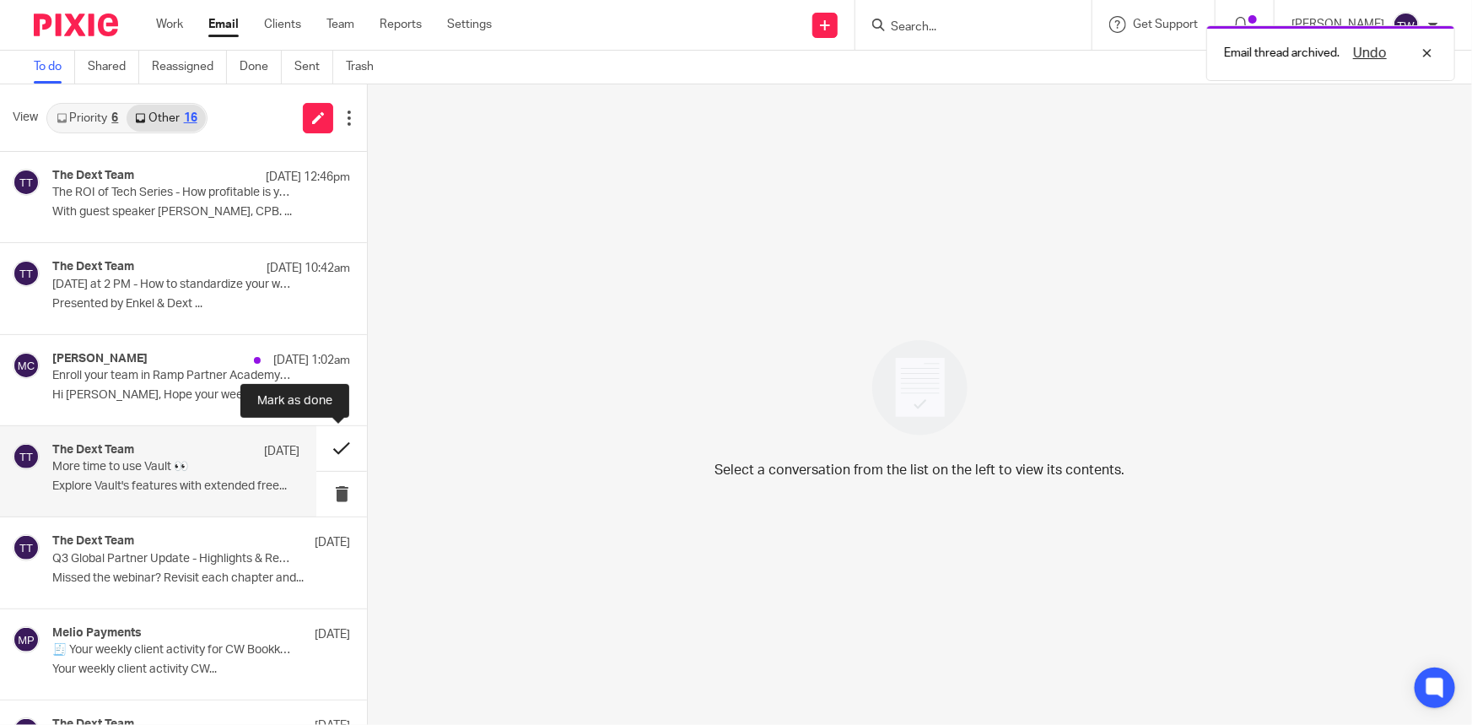
click at [326, 449] on button at bounding box center [341, 448] width 51 height 45
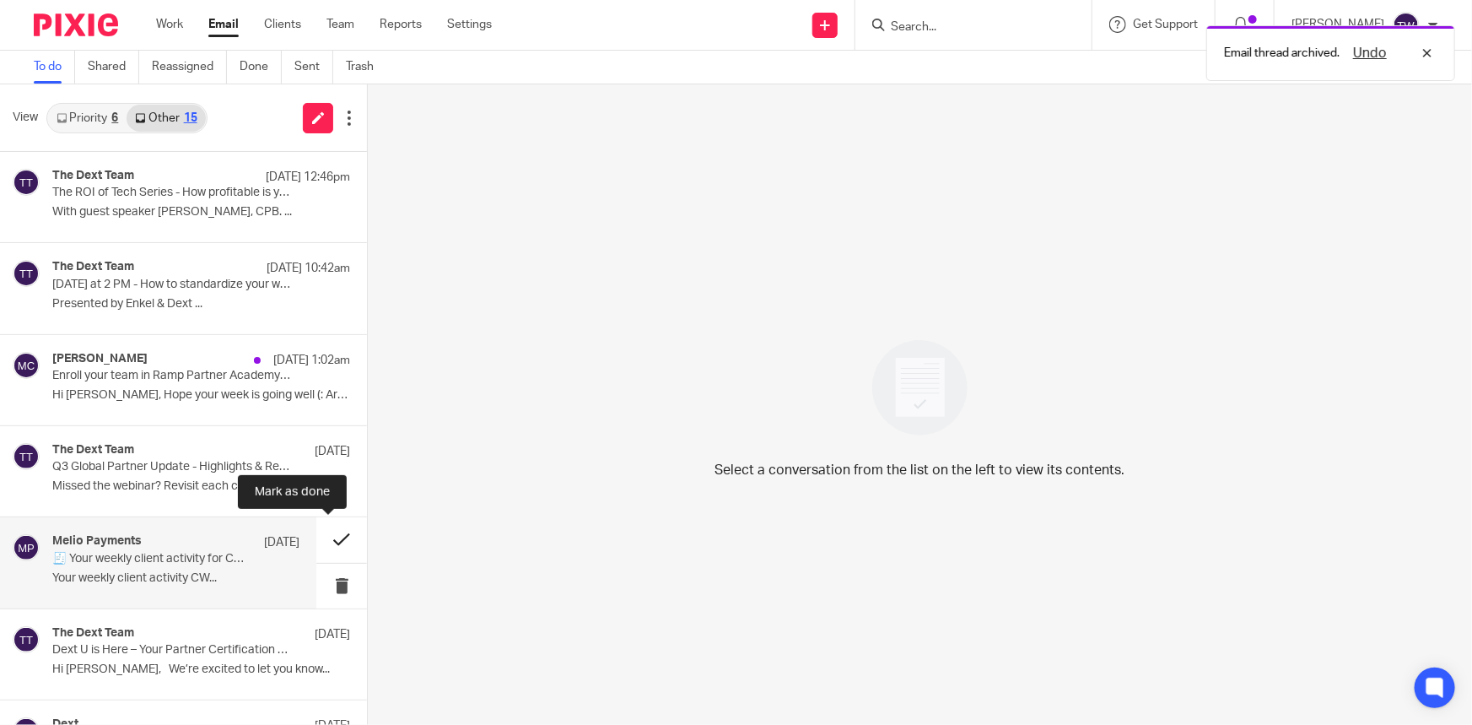
click at [327, 538] on button at bounding box center [341, 539] width 51 height 45
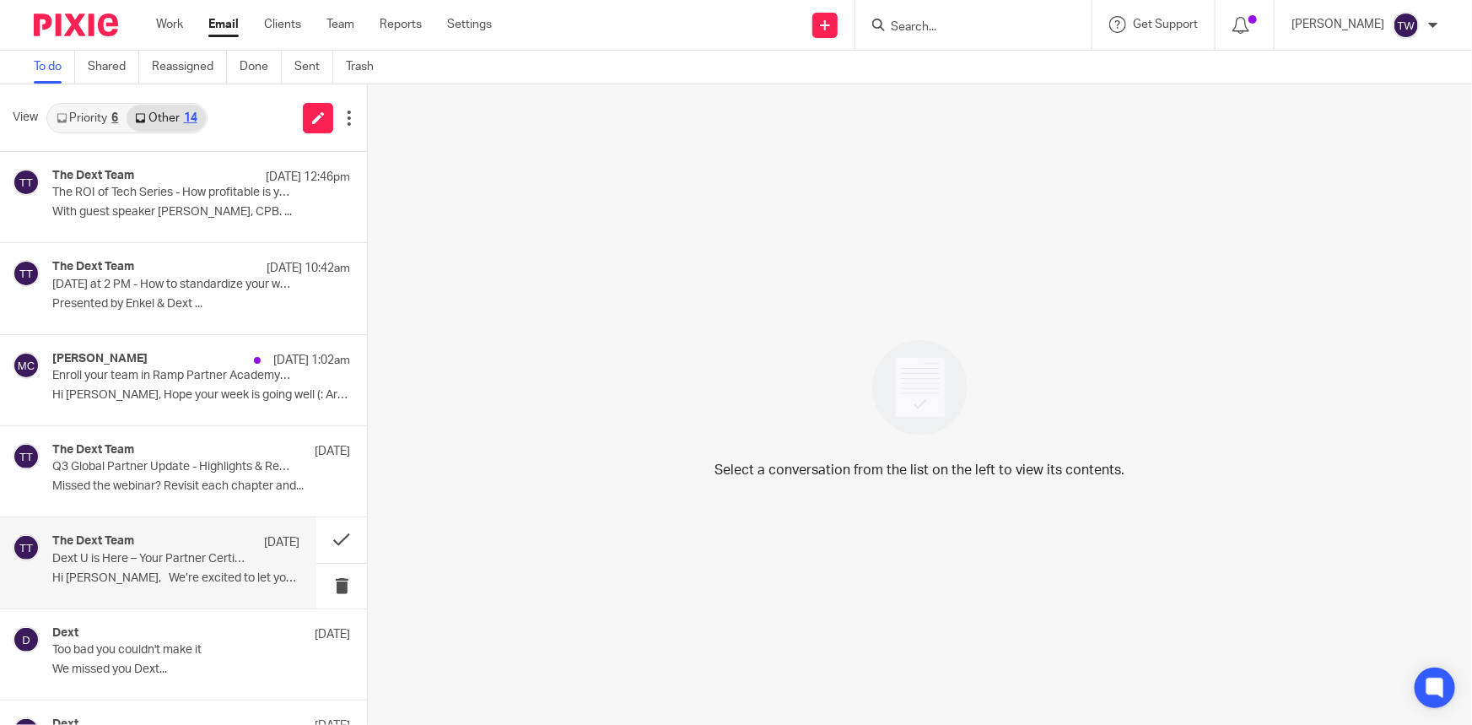
click at [160, 560] on p "Dext U is Here – Your Partner Certification Awaits!" at bounding box center [151, 559] width 198 height 14
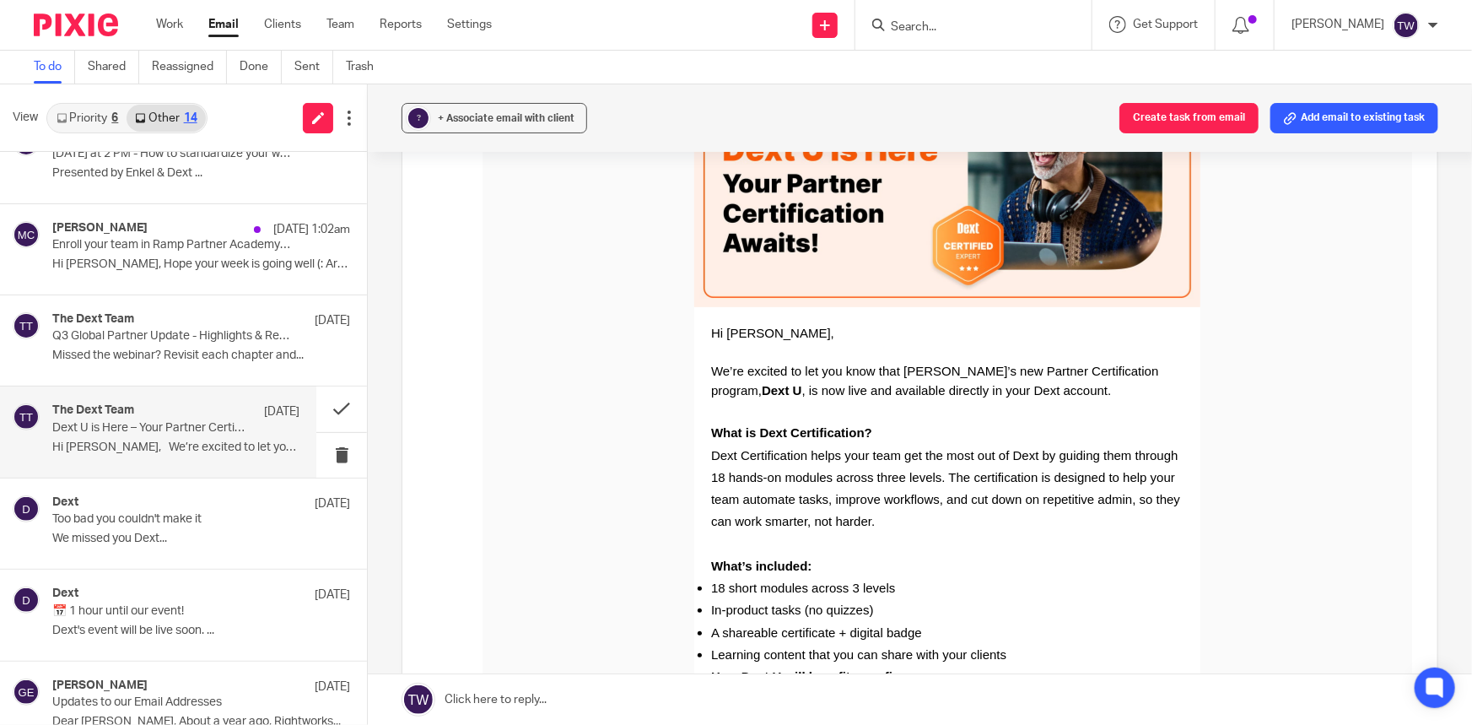
scroll to position [153, 0]
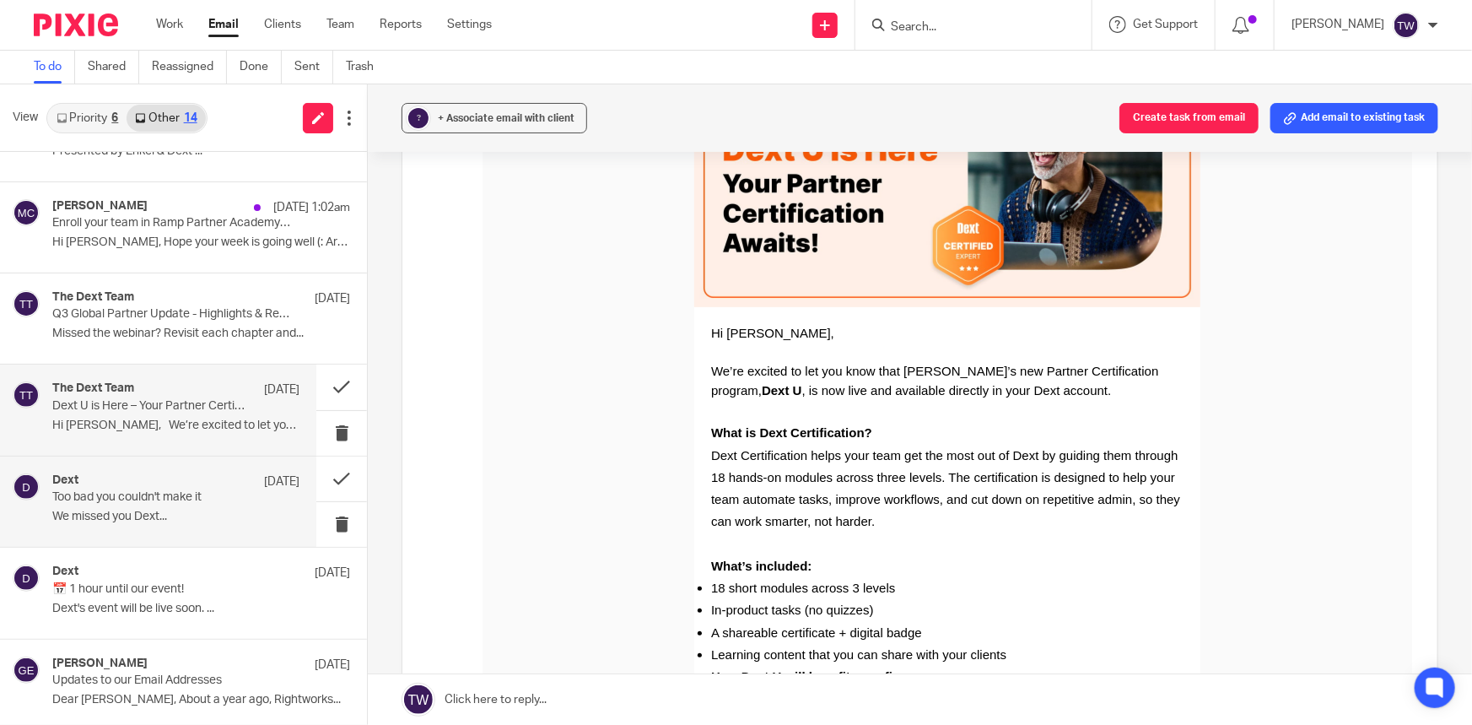
click at [153, 500] on p "Too bad you couldn't make it" at bounding box center [151, 497] width 198 height 14
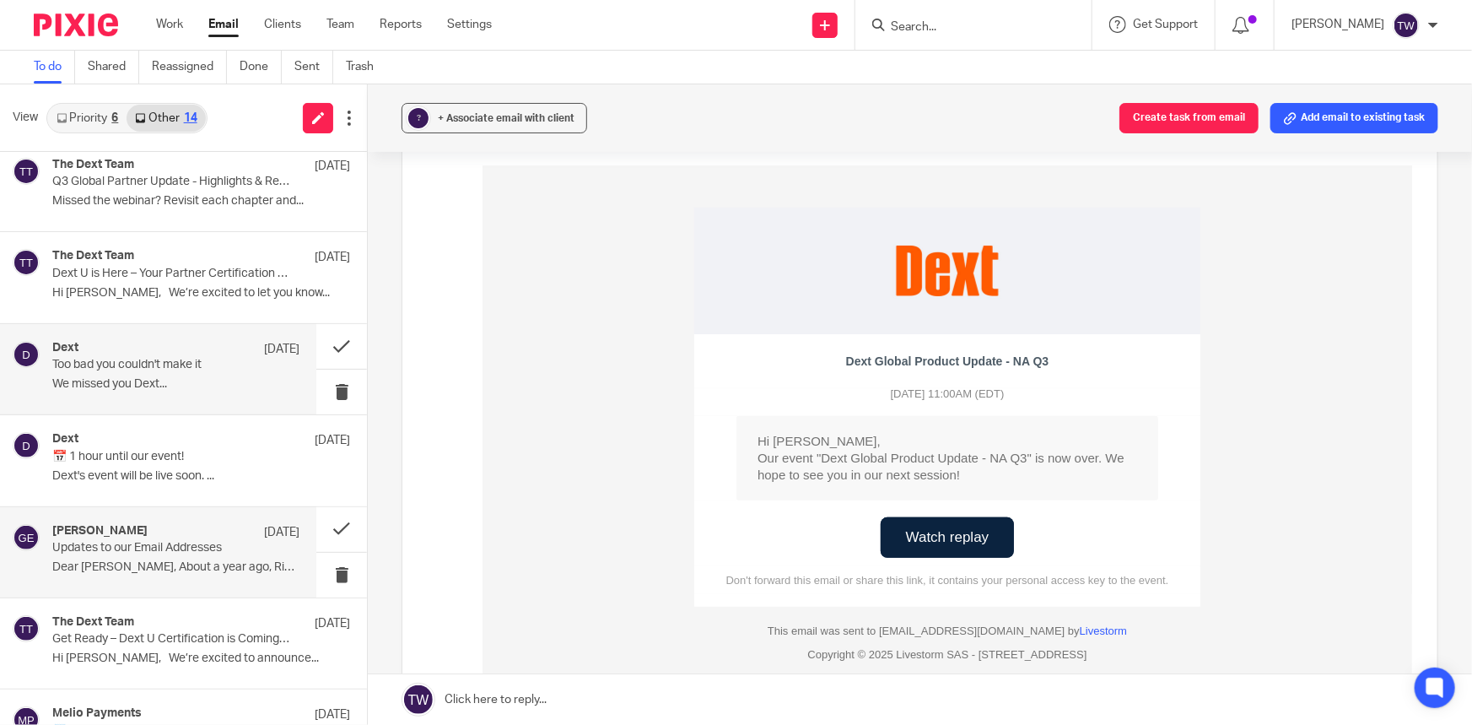
scroll to position [306, 0]
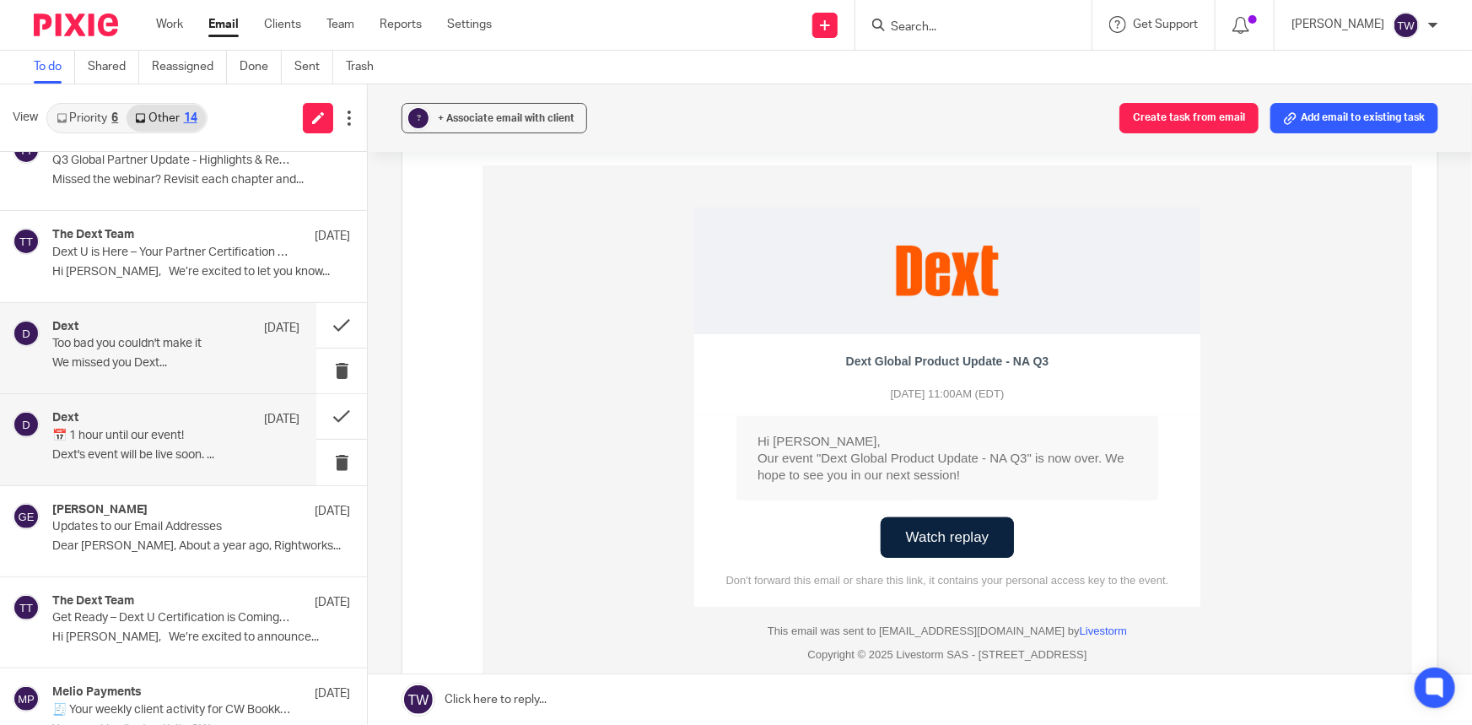
click at [123, 448] on p "Dext's event will be live soon. ..." at bounding box center [175, 455] width 247 height 14
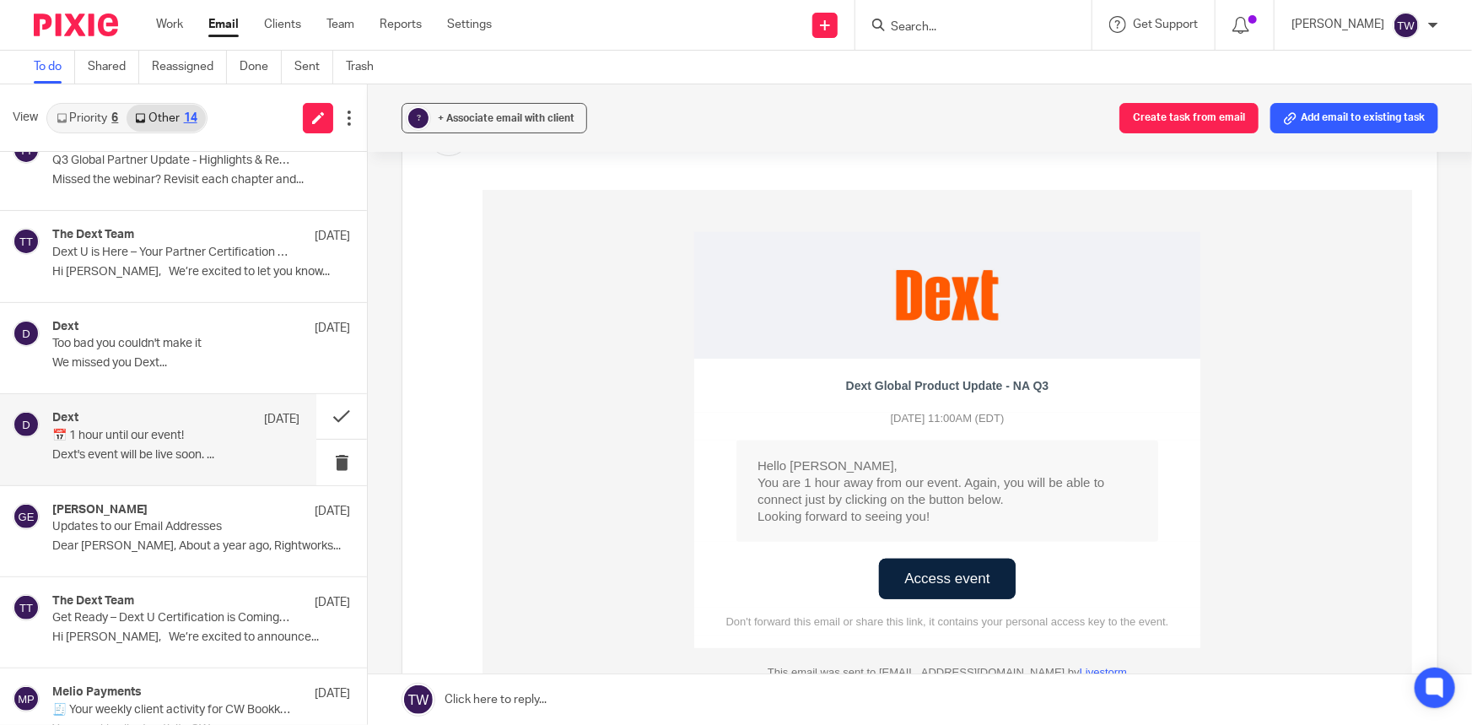
scroll to position [153, 0]
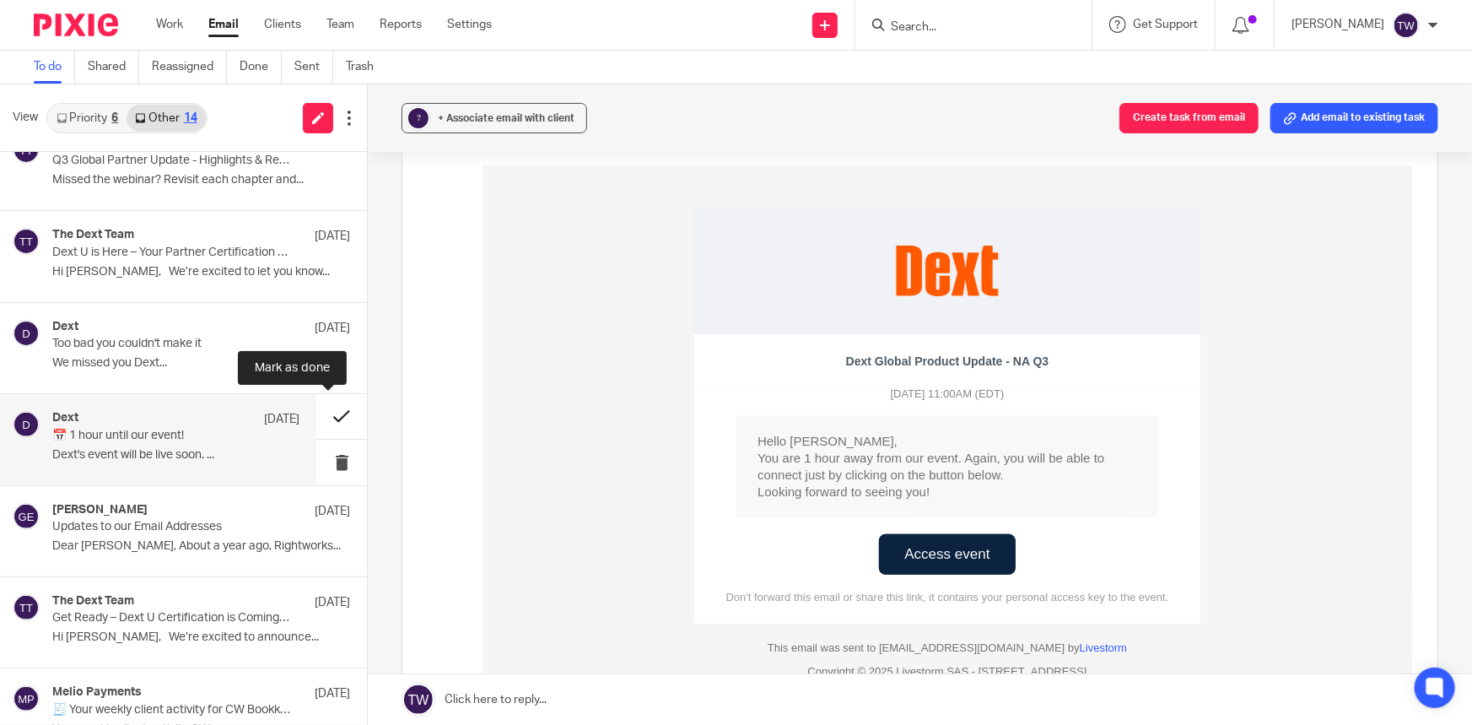
click at [324, 418] on button at bounding box center [341, 416] width 51 height 45
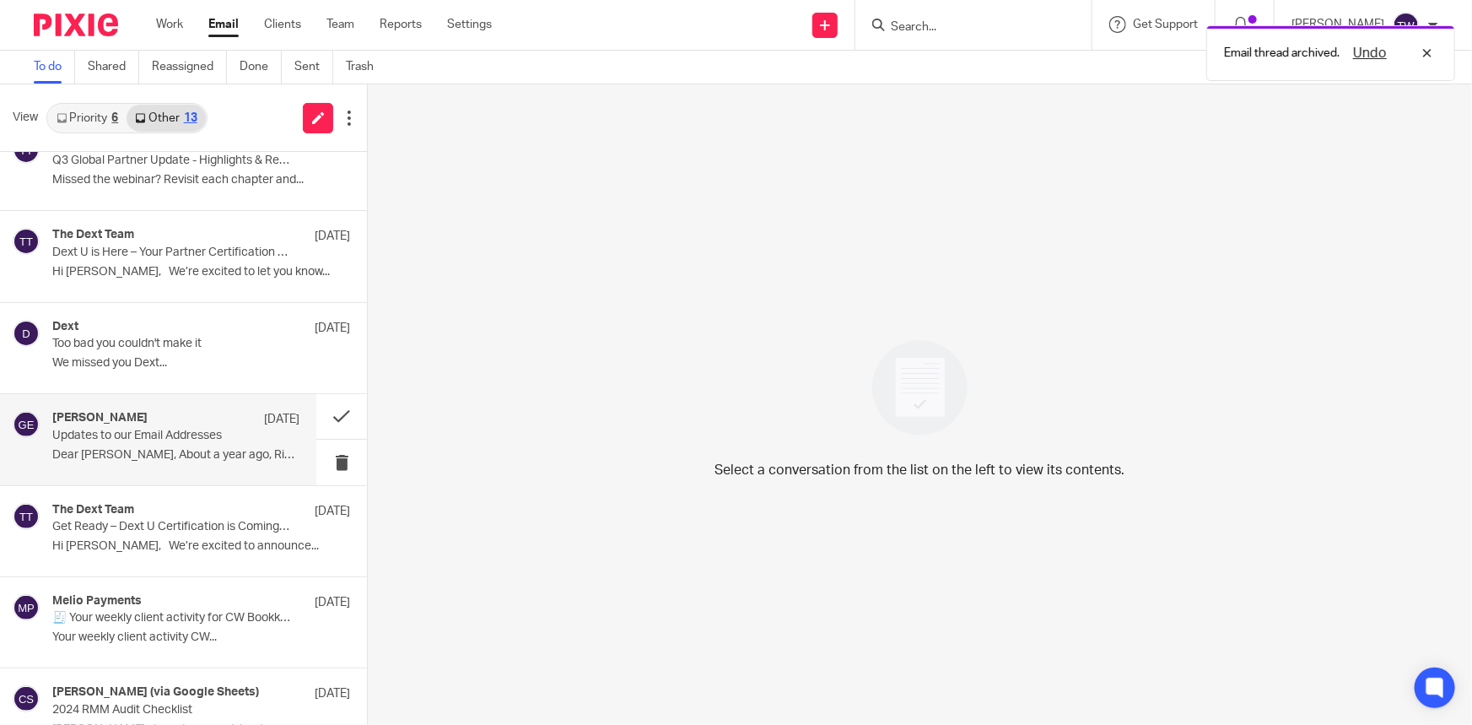
click at [170, 441] on div "Gary Engel Jul 23 Updates to our Email Addresses Dear Timothy, About a year ago…" at bounding box center [175, 439] width 247 height 57
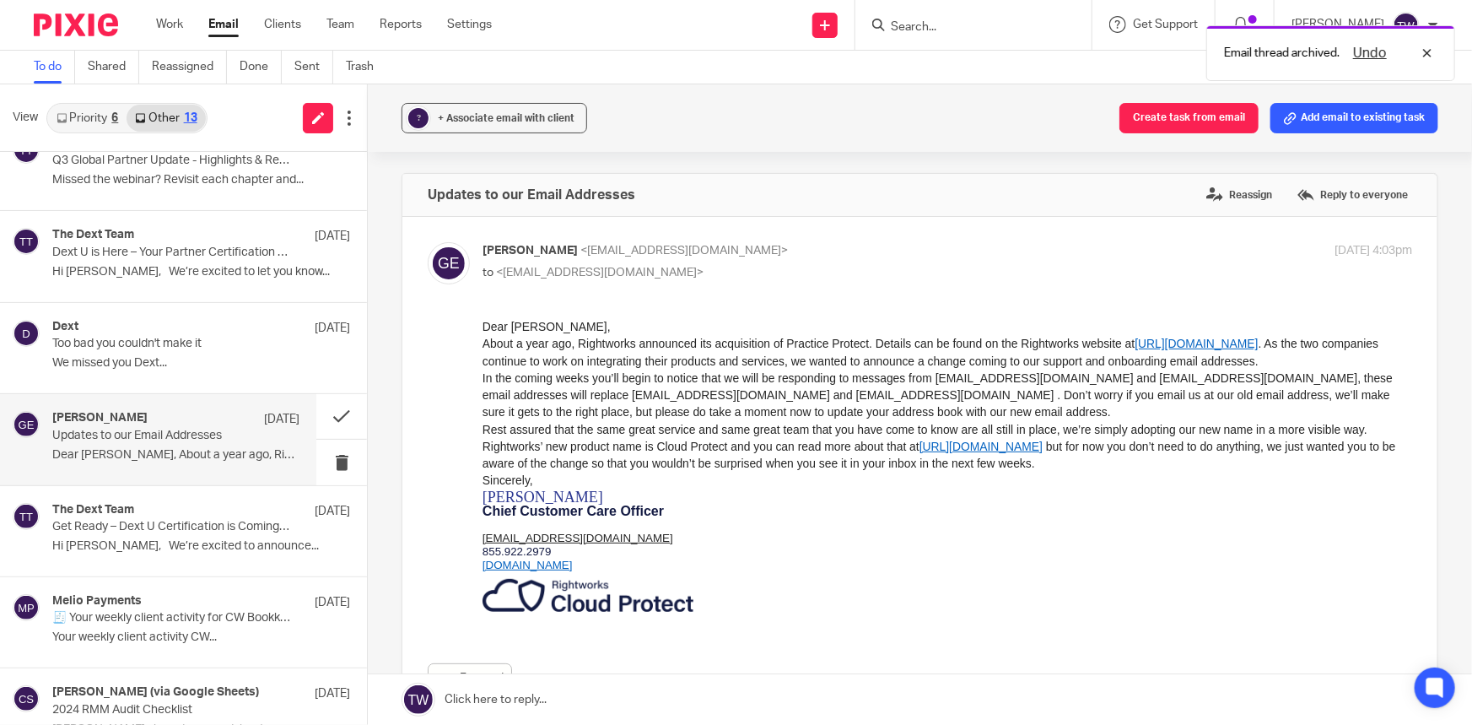
scroll to position [0, 0]
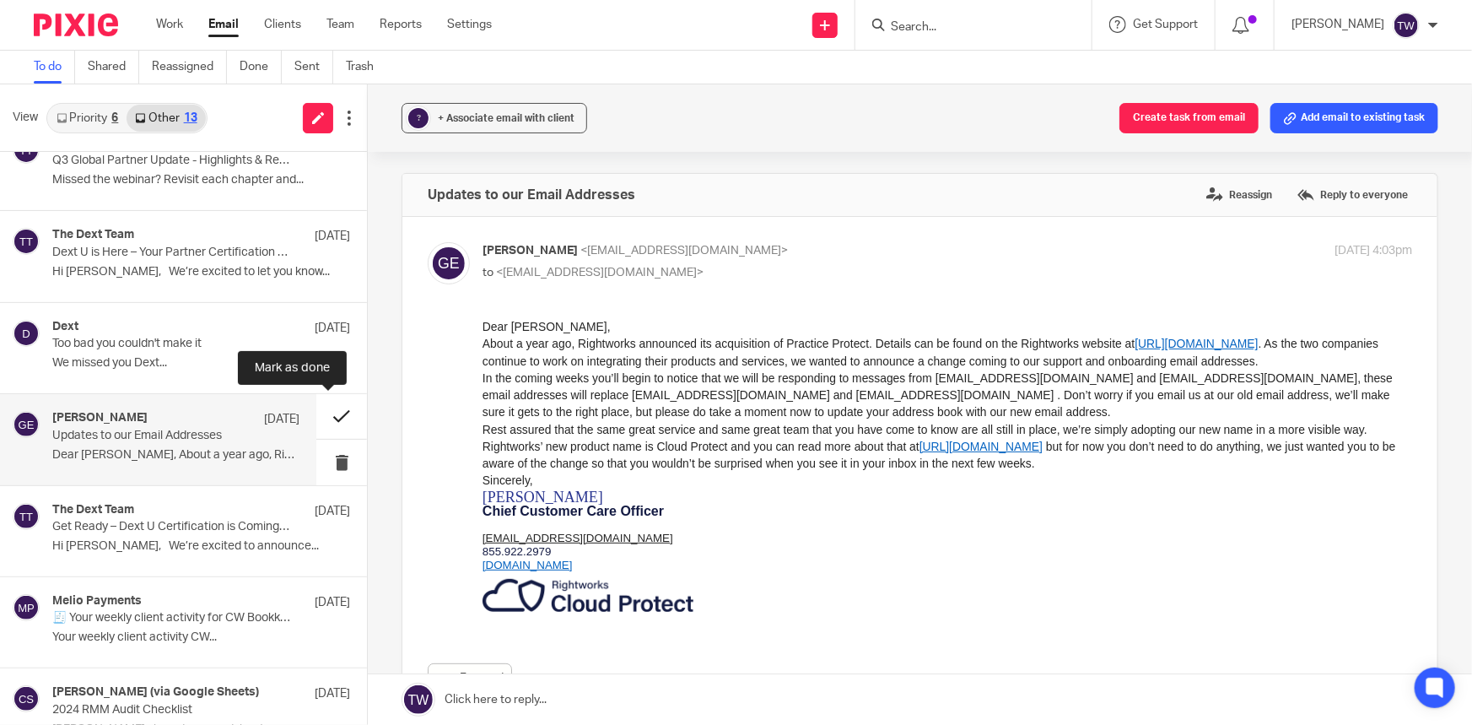
click at [326, 415] on button at bounding box center [341, 416] width 51 height 45
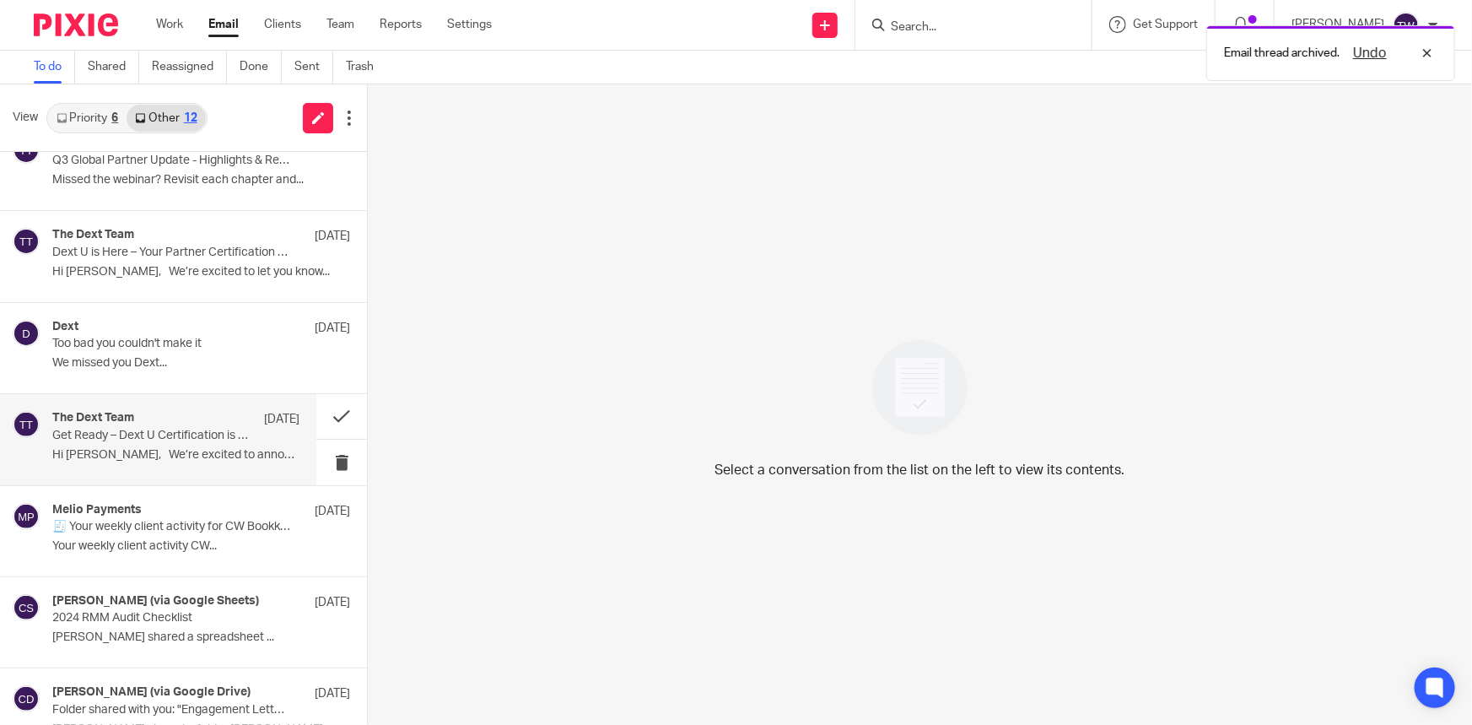
click at [171, 446] on div "The Dext Team Jul 17 Get Ready – Dext U Certification is Coming Soon! Hi Tim, W…" at bounding box center [175, 439] width 247 height 57
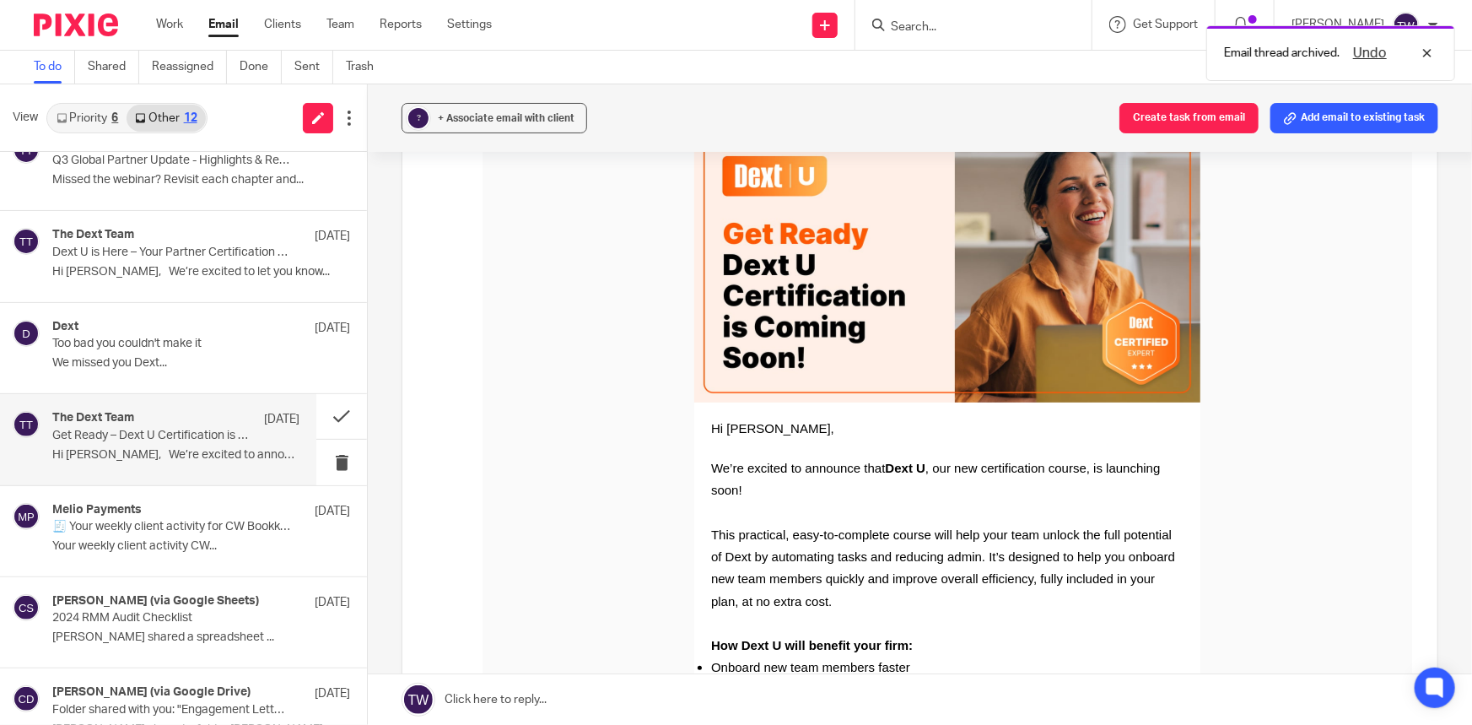
scroll to position [230, 0]
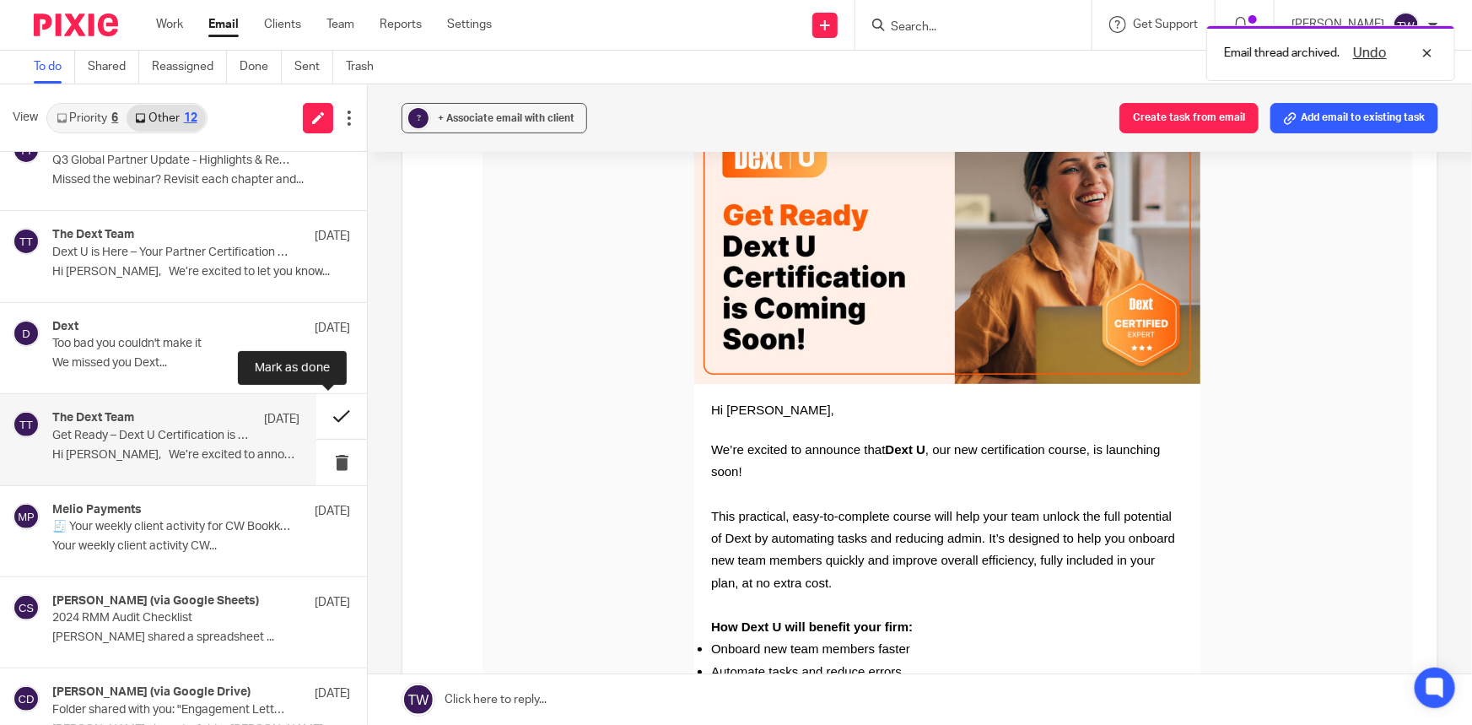
click at [322, 414] on button at bounding box center [341, 416] width 51 height 45
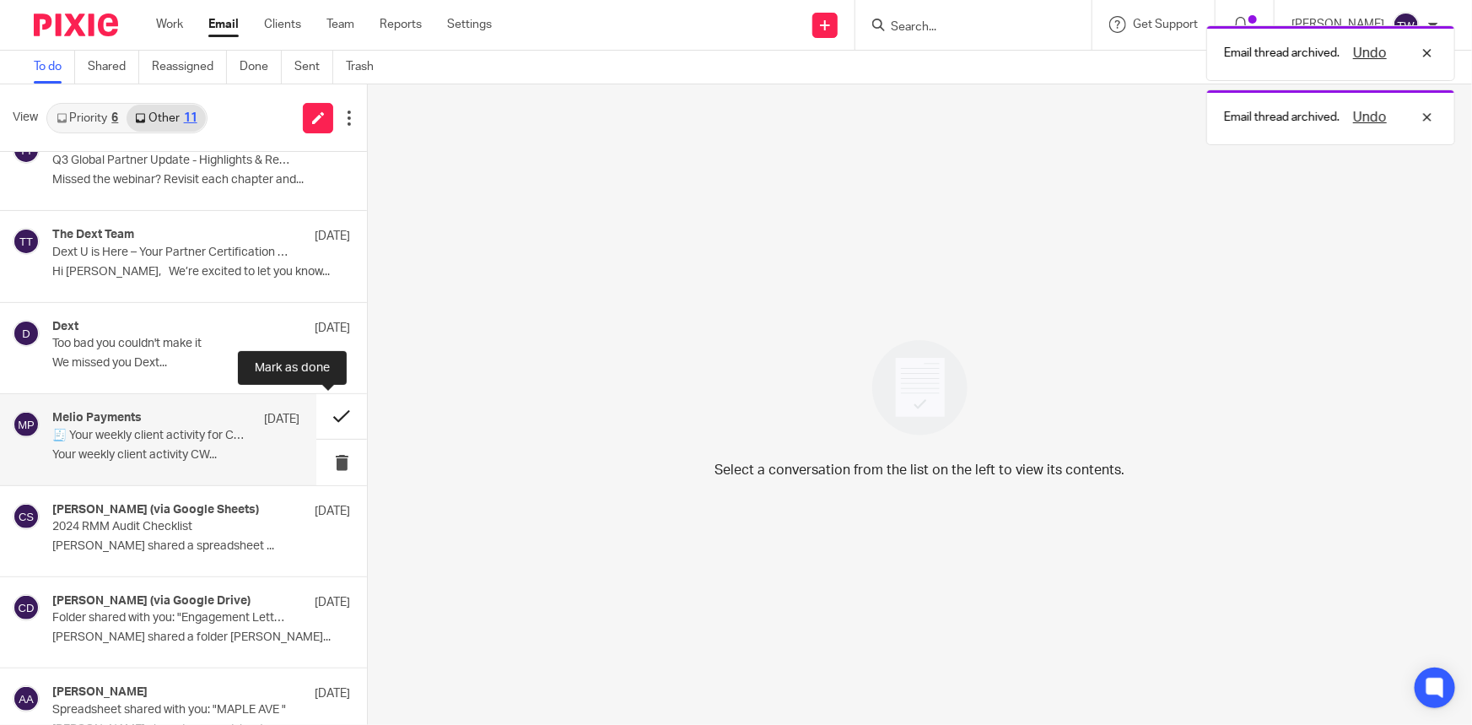
click at [326, 419] on button at bounding box center [341, 416] width 51 height 45
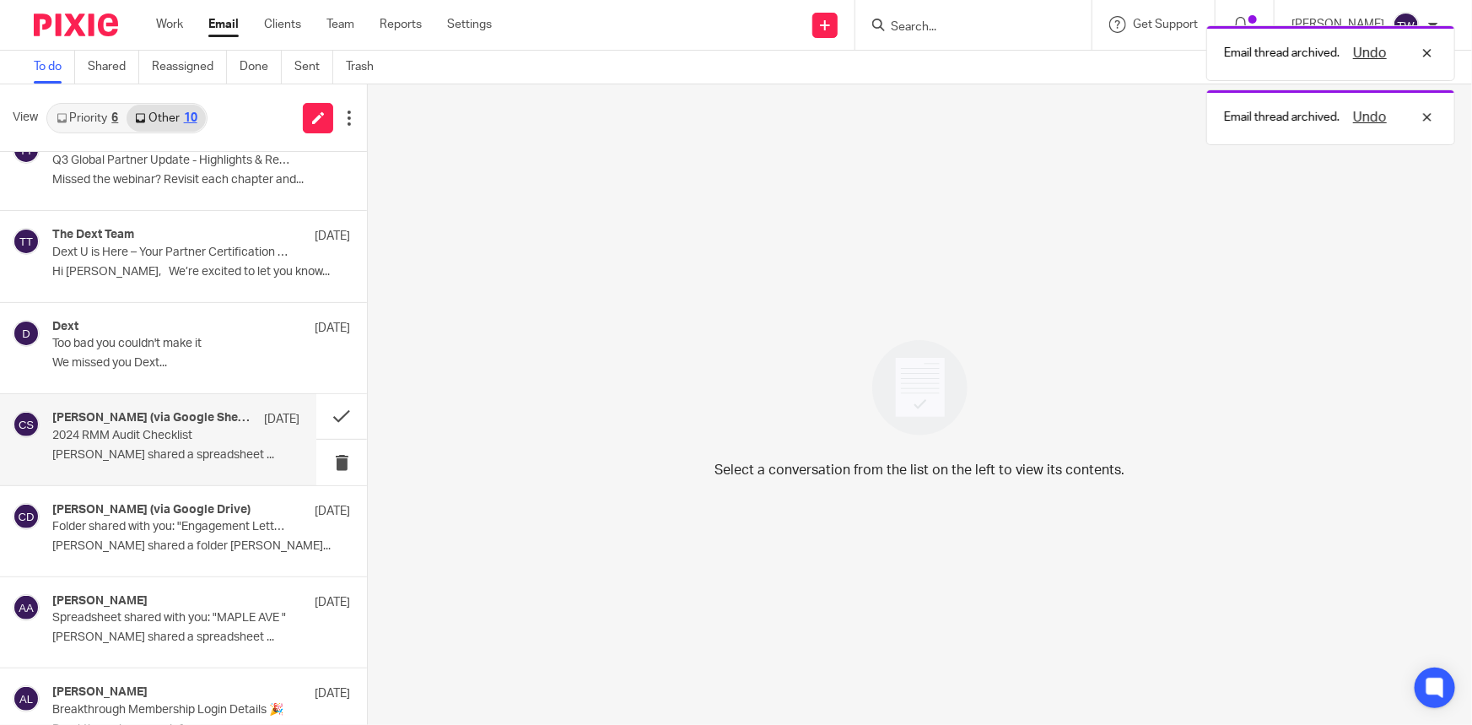
click at [192, 454] on p "Candance M. Weaver shared a spreadsheet ..." at bounding box center [175, 455] width 247 height 14
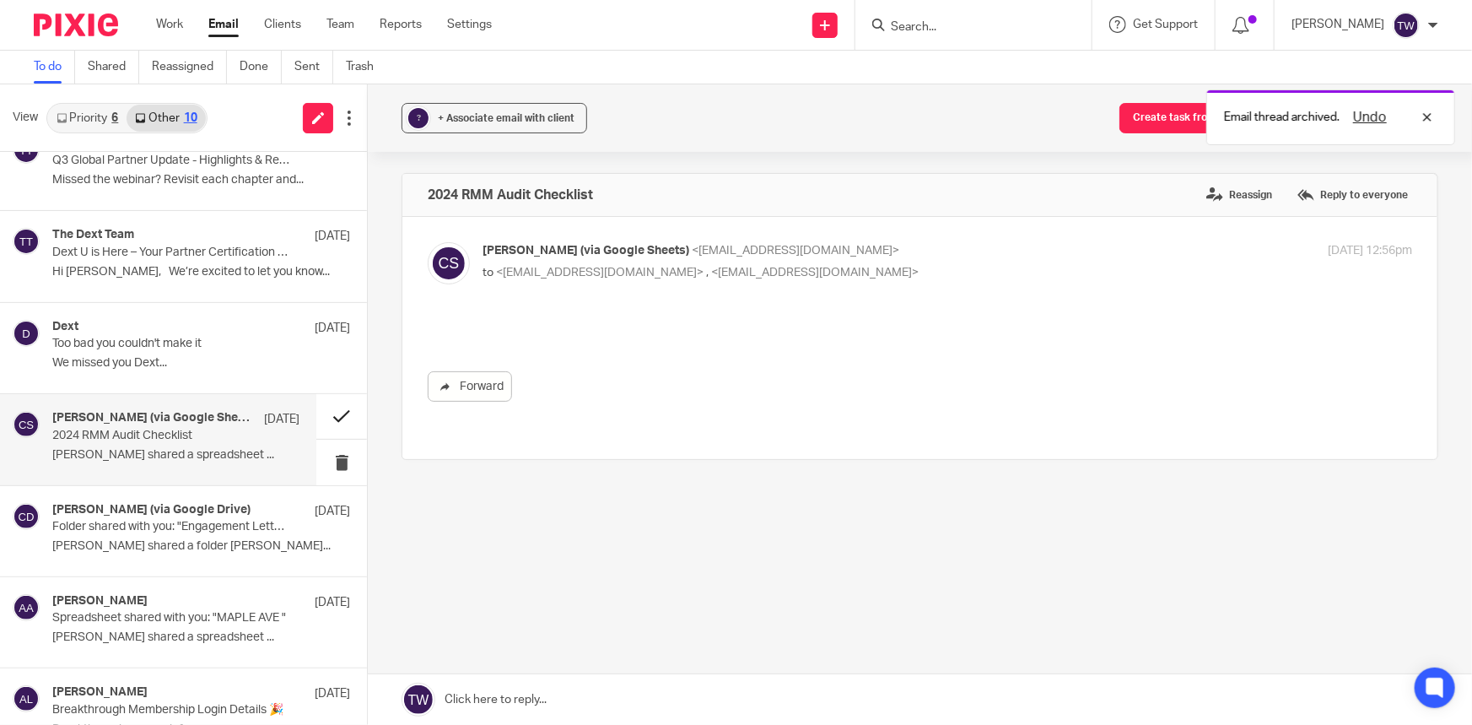
scroll to position [0, 0]
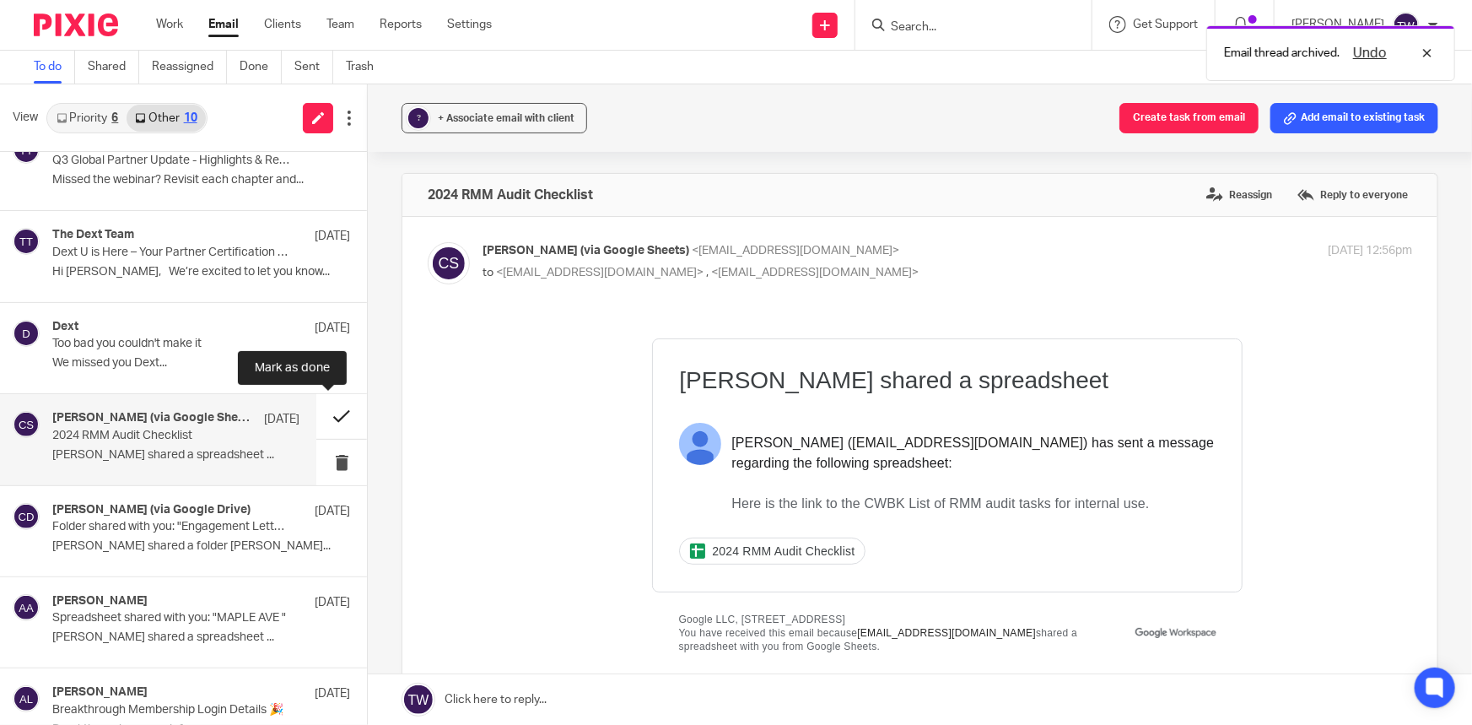
click at [329, 417] on button at bounding box center [341, 416] width 51 height 45
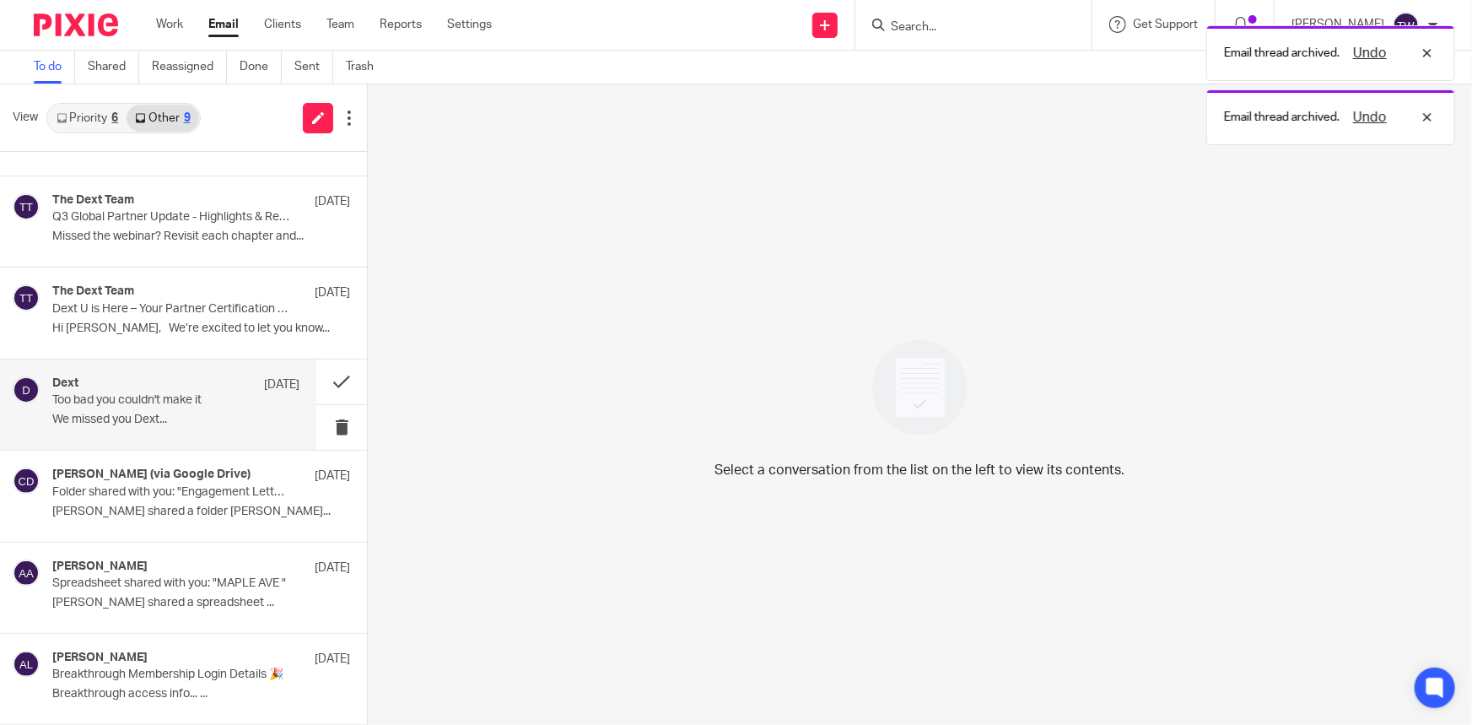
scroll to position [249, 0]
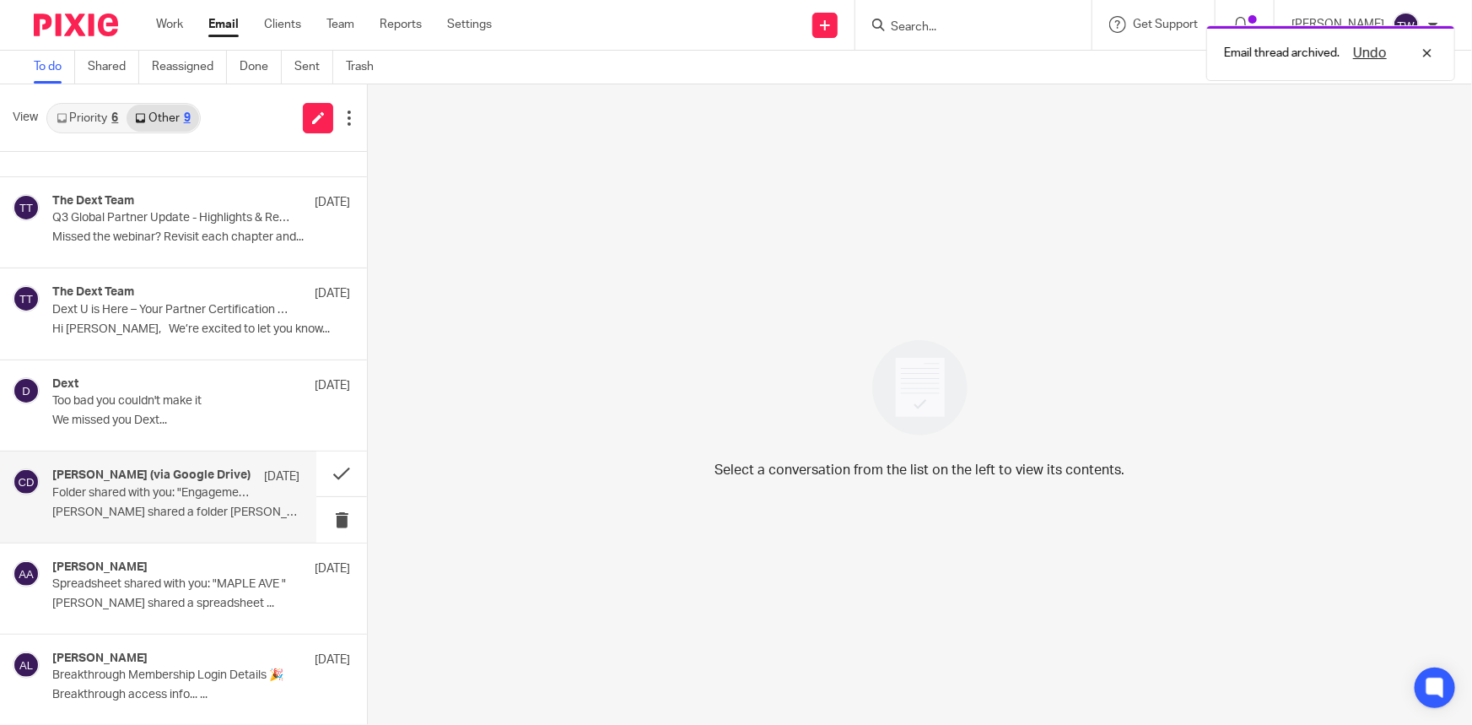
click at [185, 489] on p "Folder shared with you: "Engagement Letter Samples"" at bounding box center [151, 493] width 198 height 14
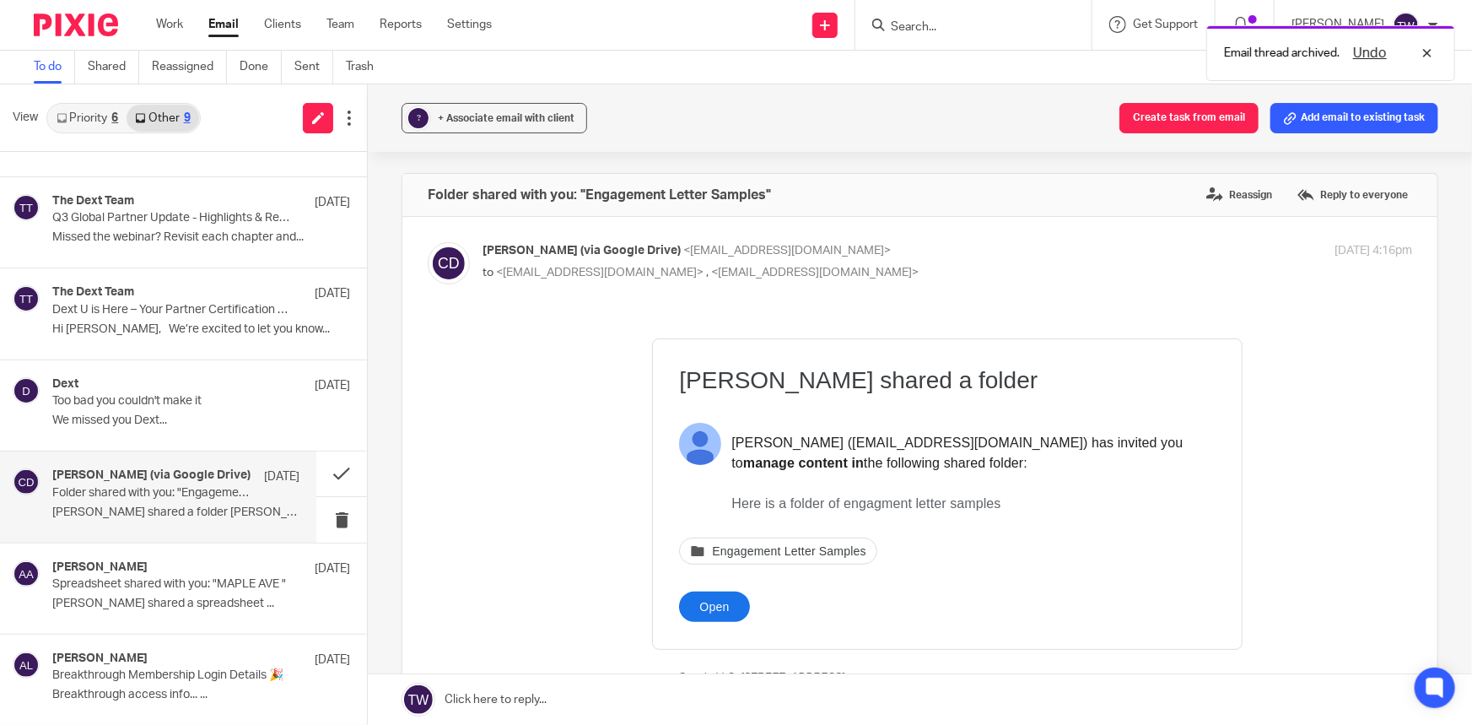
scroll to position [0, 0]
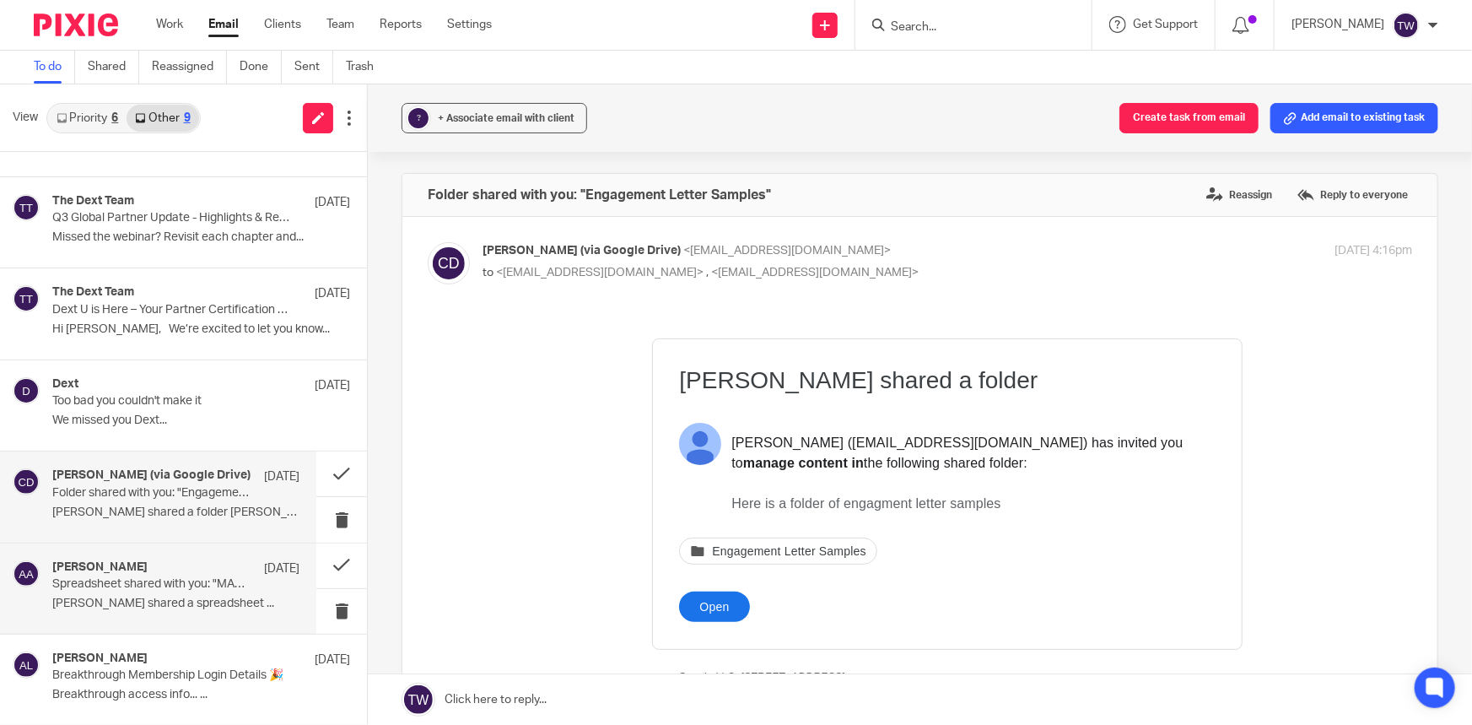
click at [199, 587] on p "Spreadsheet shared with you: "MAPLE AVE "" at bounding box center [151, 584] width 198 height 14
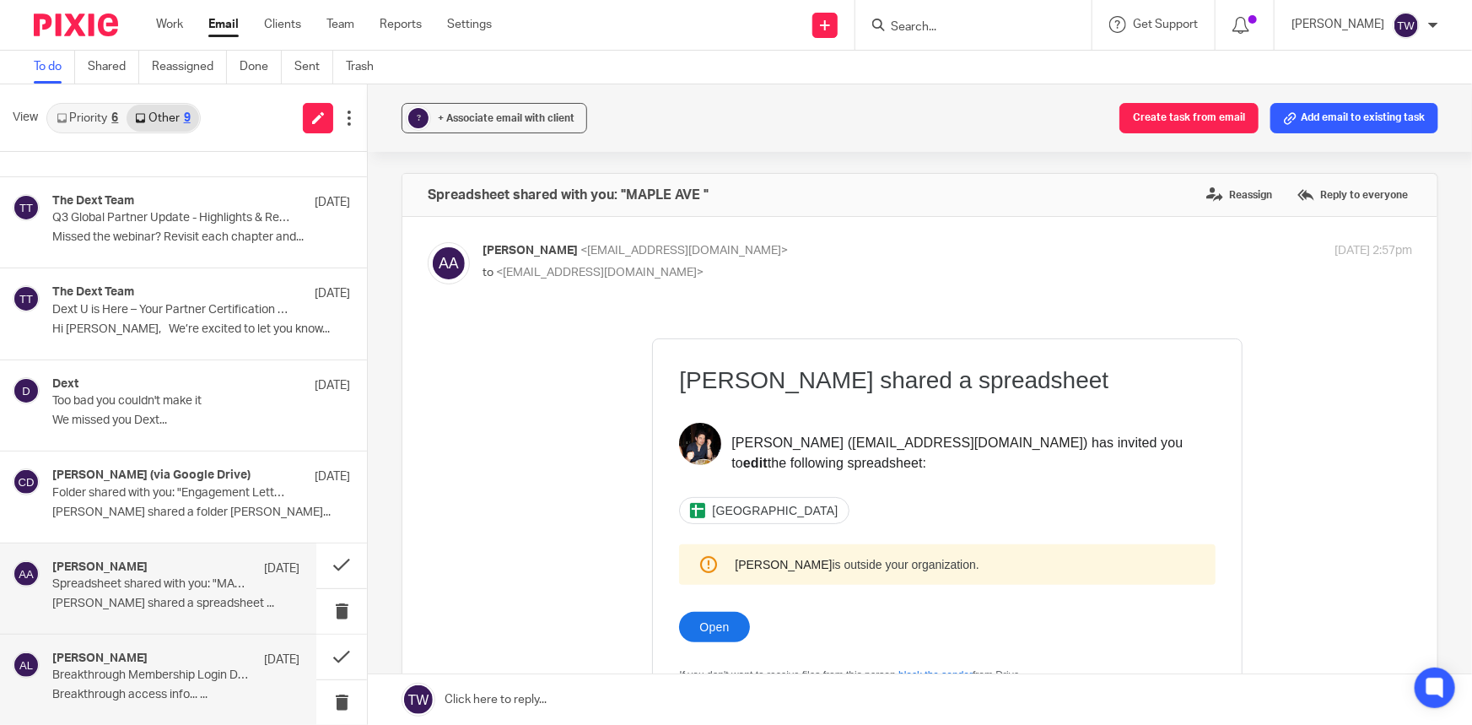
click at [155, 677] on p "Breakthrough Membership Login Details 🎉" at bounding box center [151, 675] width 198 height 14
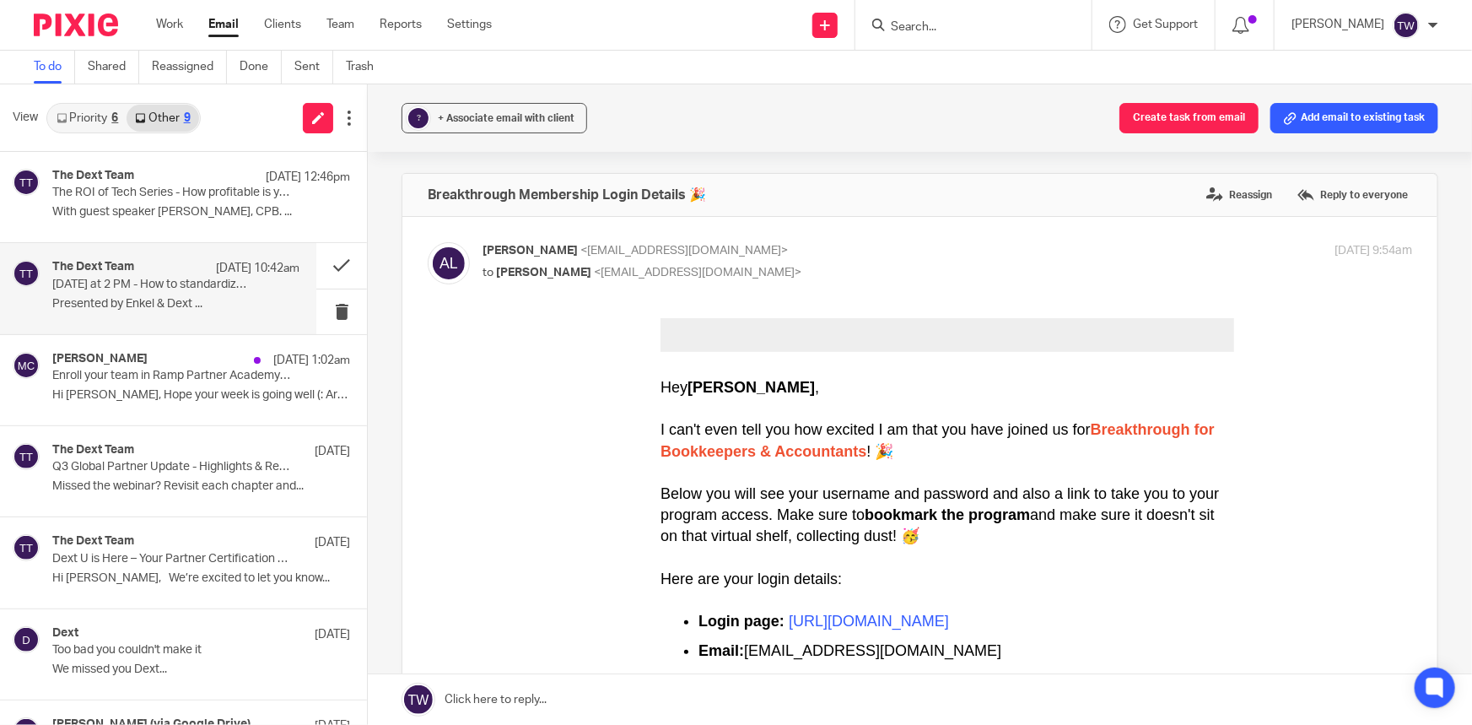
click at [129, 304] on p "Presented by Enkel & Dext ..." at bounding box center [175, 304] width 247 height 14
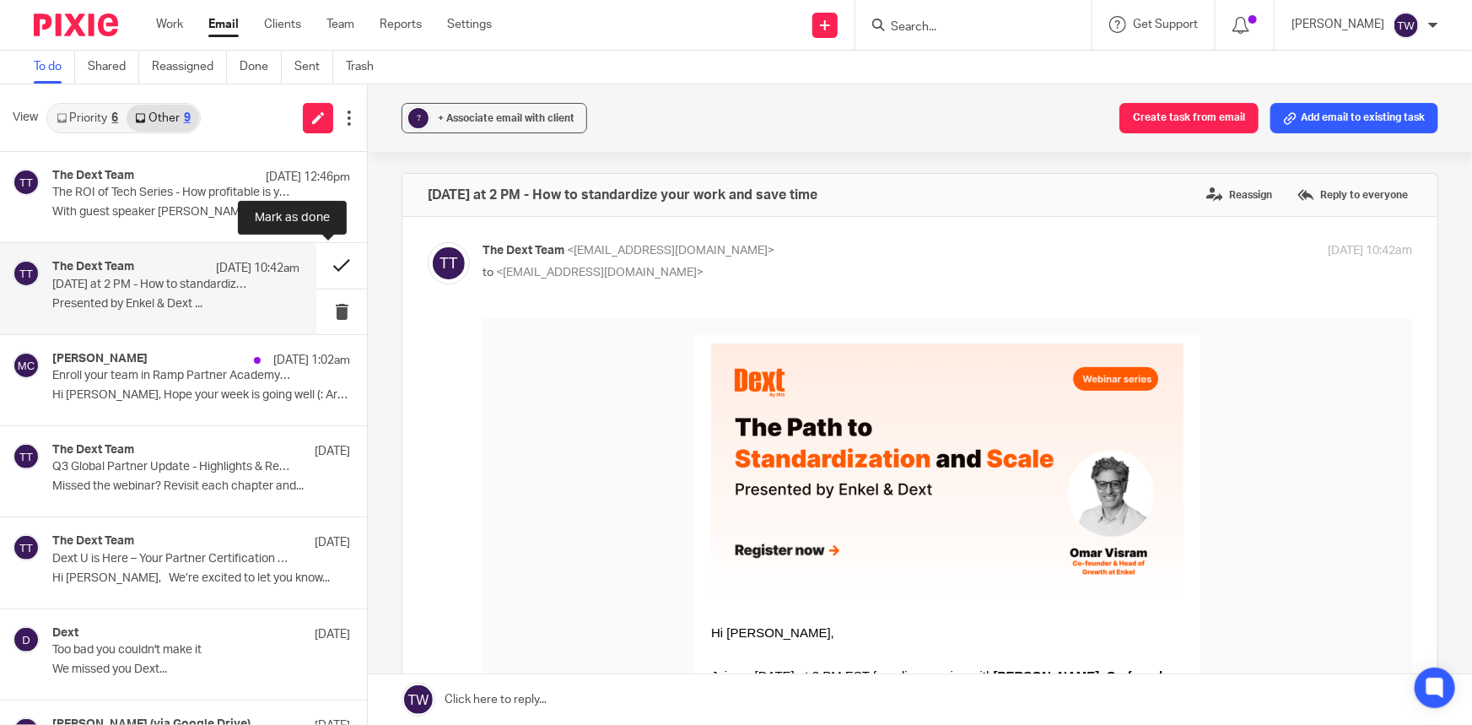
click at [332, 270] on button at bounding box center [341, 265] width 51 height 45
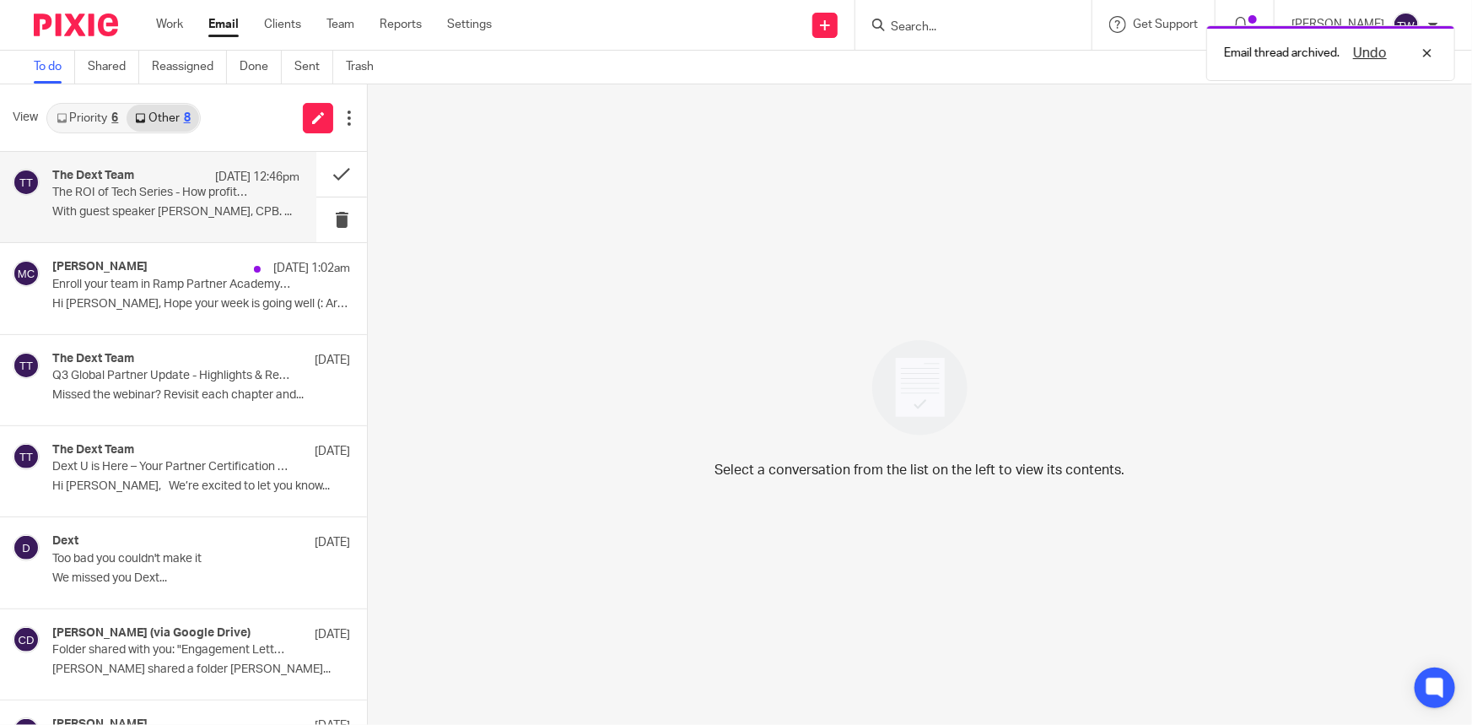
click at [134, 197] on p "The ROI of Tech Series - How profitable is your tech stack?" at bounding box center [151, 193] width 198 height 14
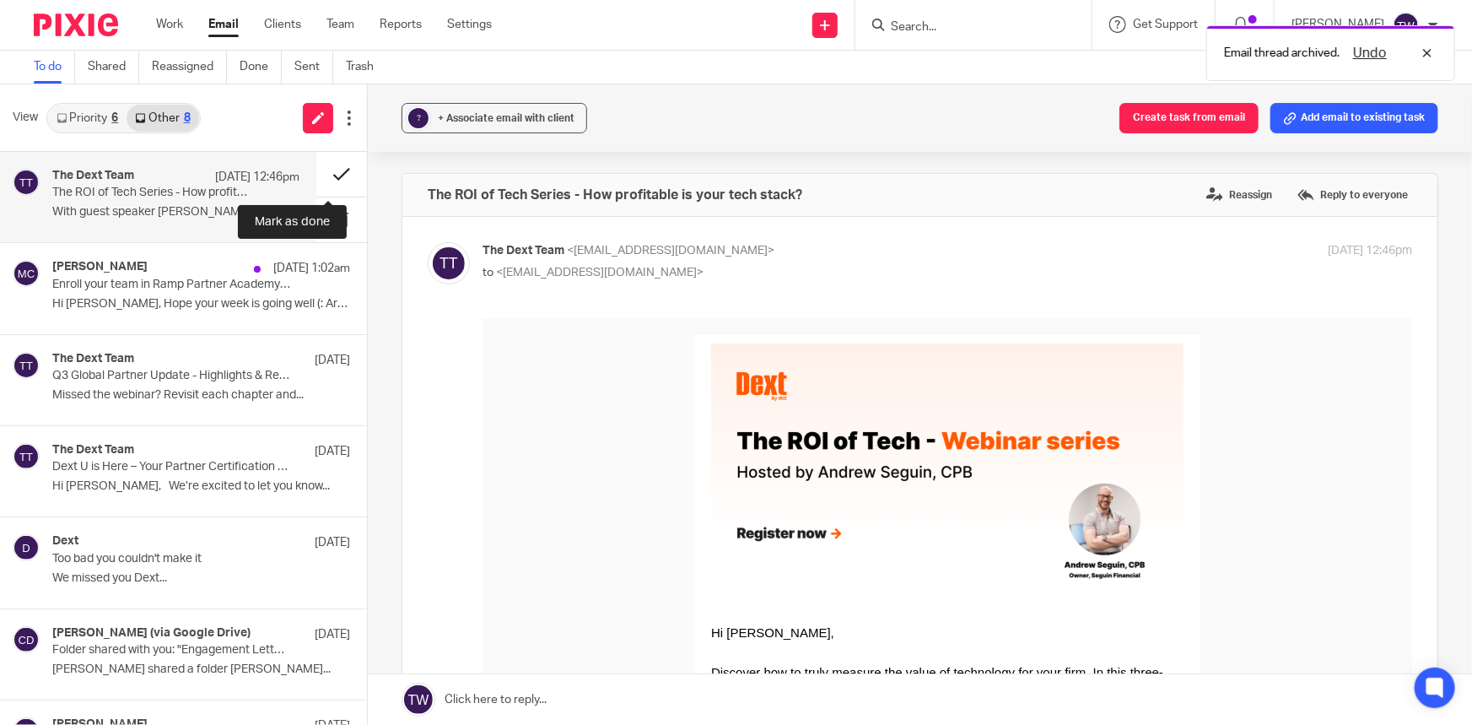
click at [330, 174] on button at bounding box center [341, 174] width 51 height 45
